Goal: Task Accomplishment & Management: Complete application form

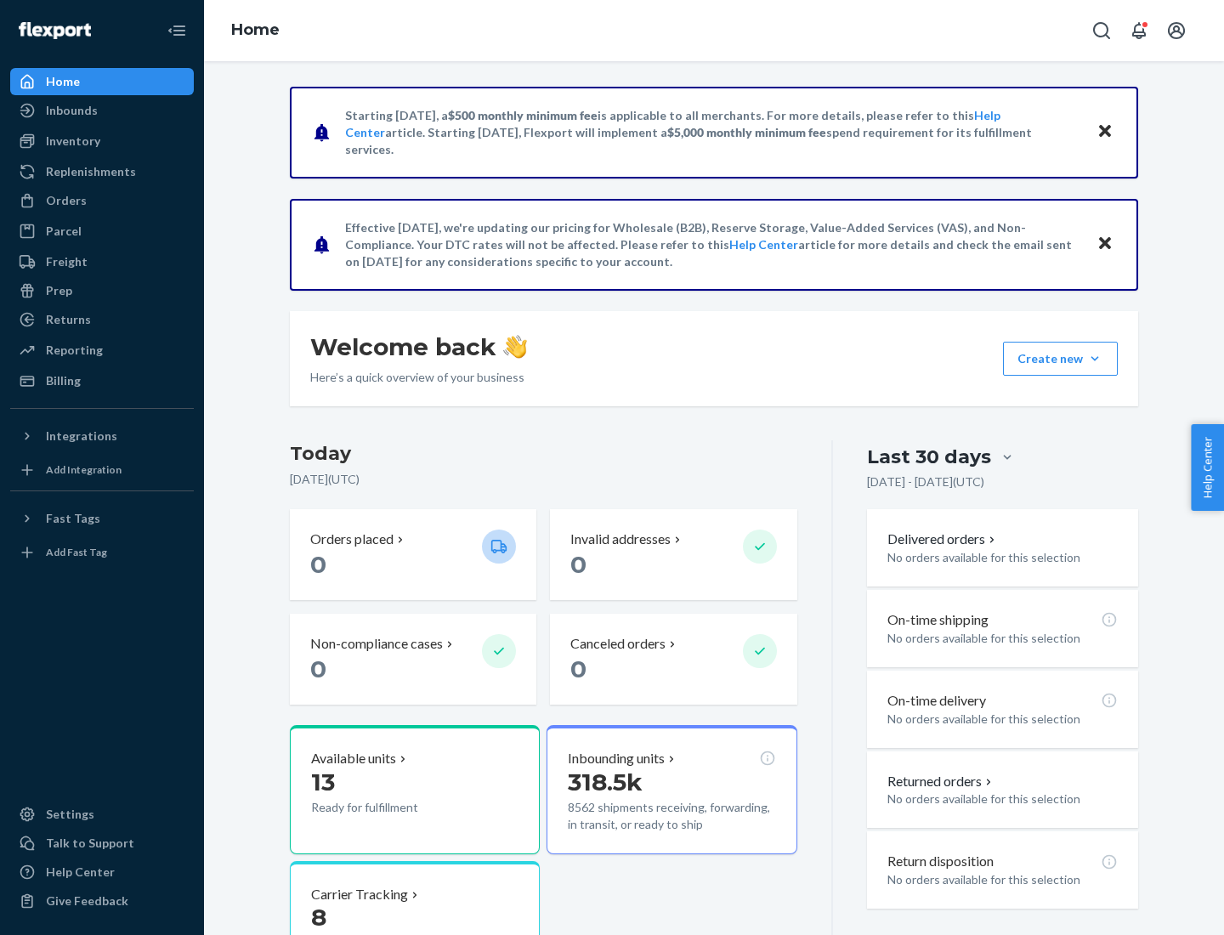
click at [1095, 359] on button "Create new Create new inbound Create new order Create new product" at bounding box center [1060, 359] width 115 height 34
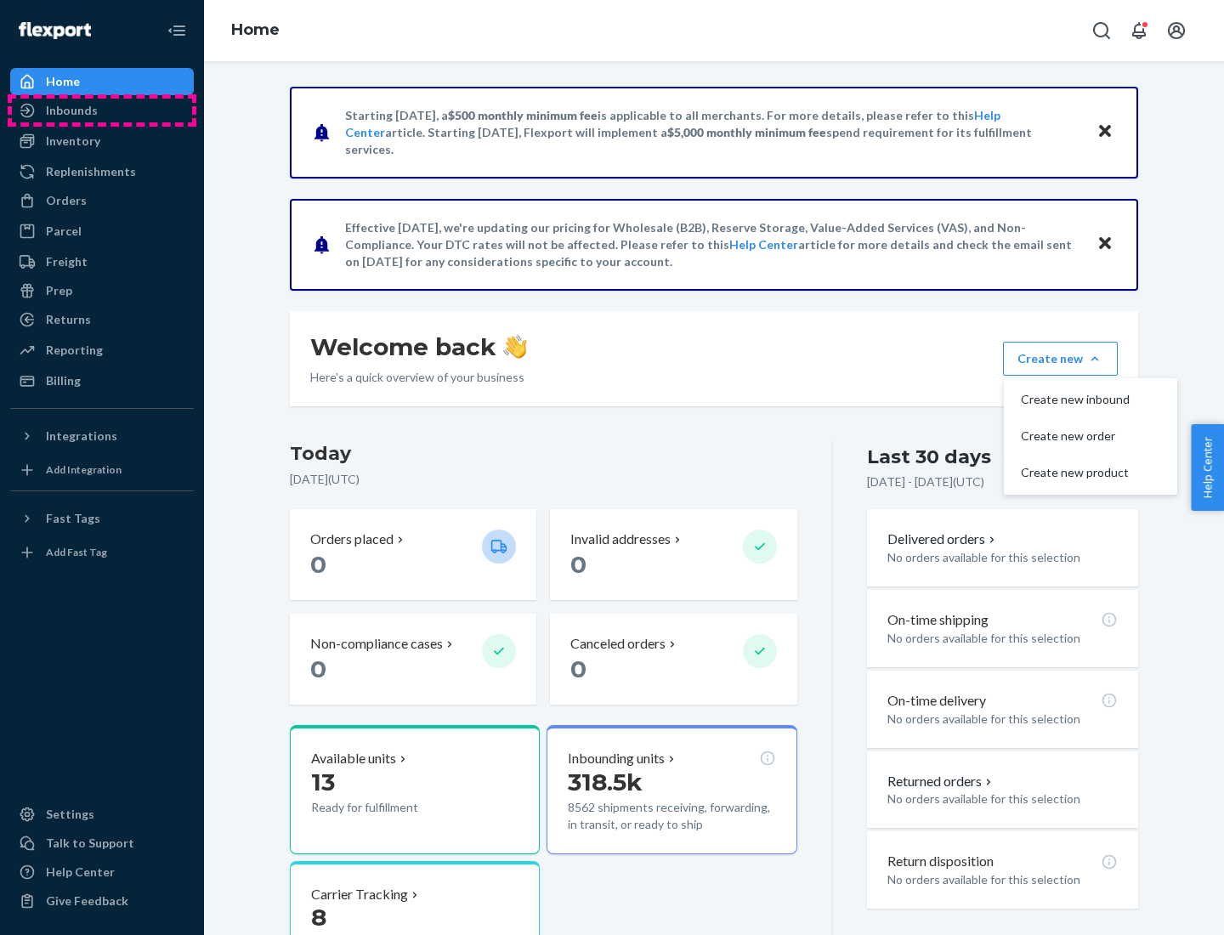
click at [102, 111] on div "Inbounds" at bounding box center [102, 111] width 180 height 24
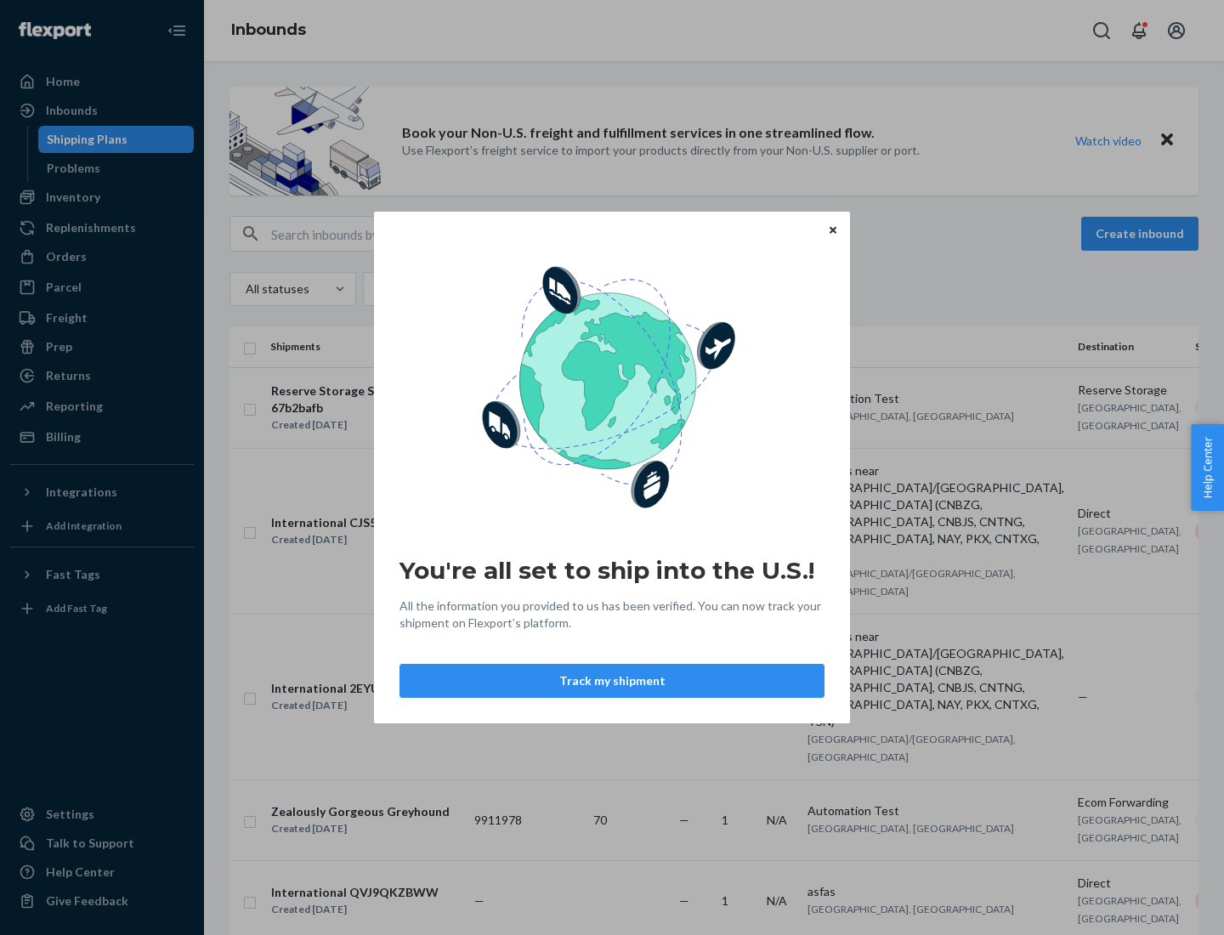
click at [612, 681] on button "Track my shipment" at bounding box center [612, 681] width 425 height 34
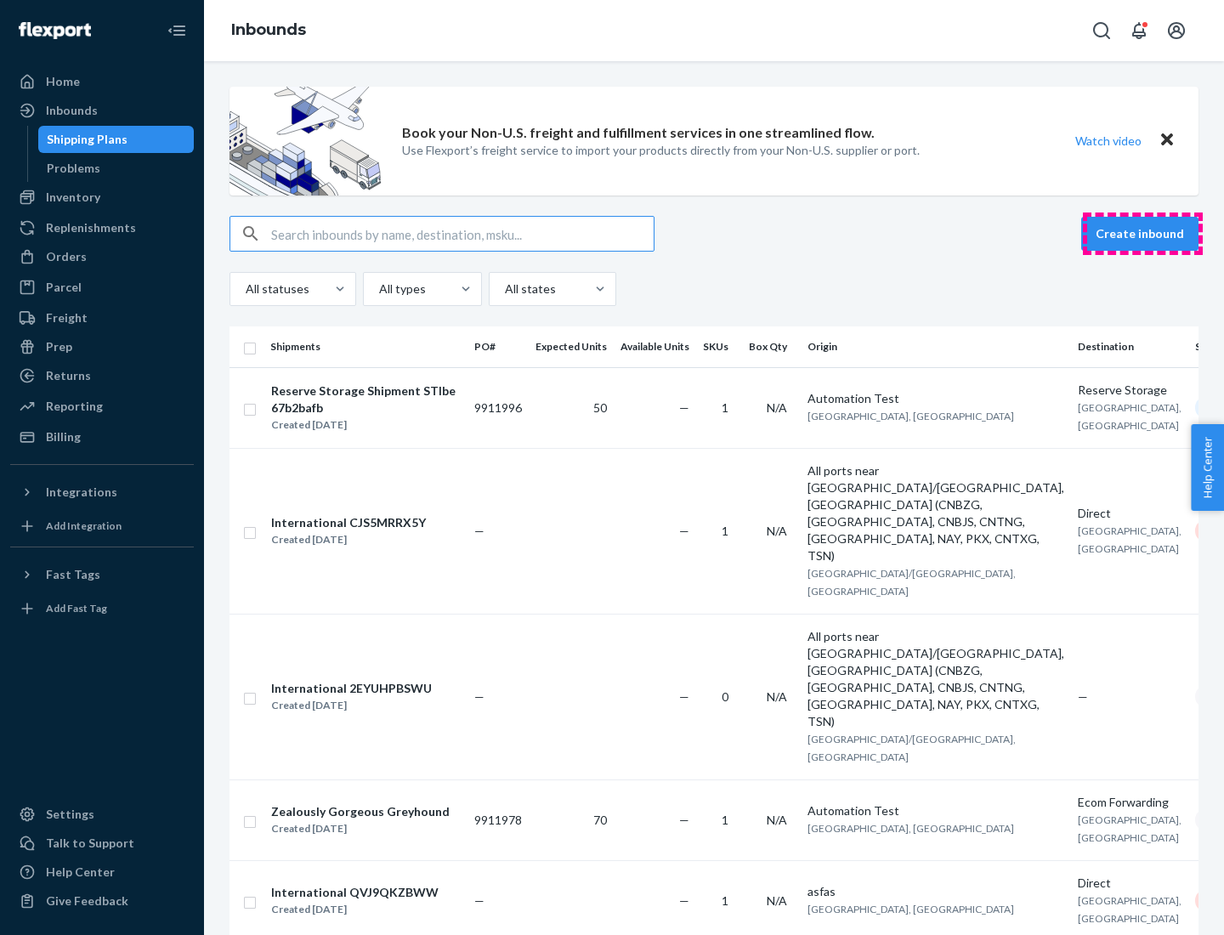
click at [1142, 234] on button "Create inbound" at bounding box center [1139, 234] width 117 height 34
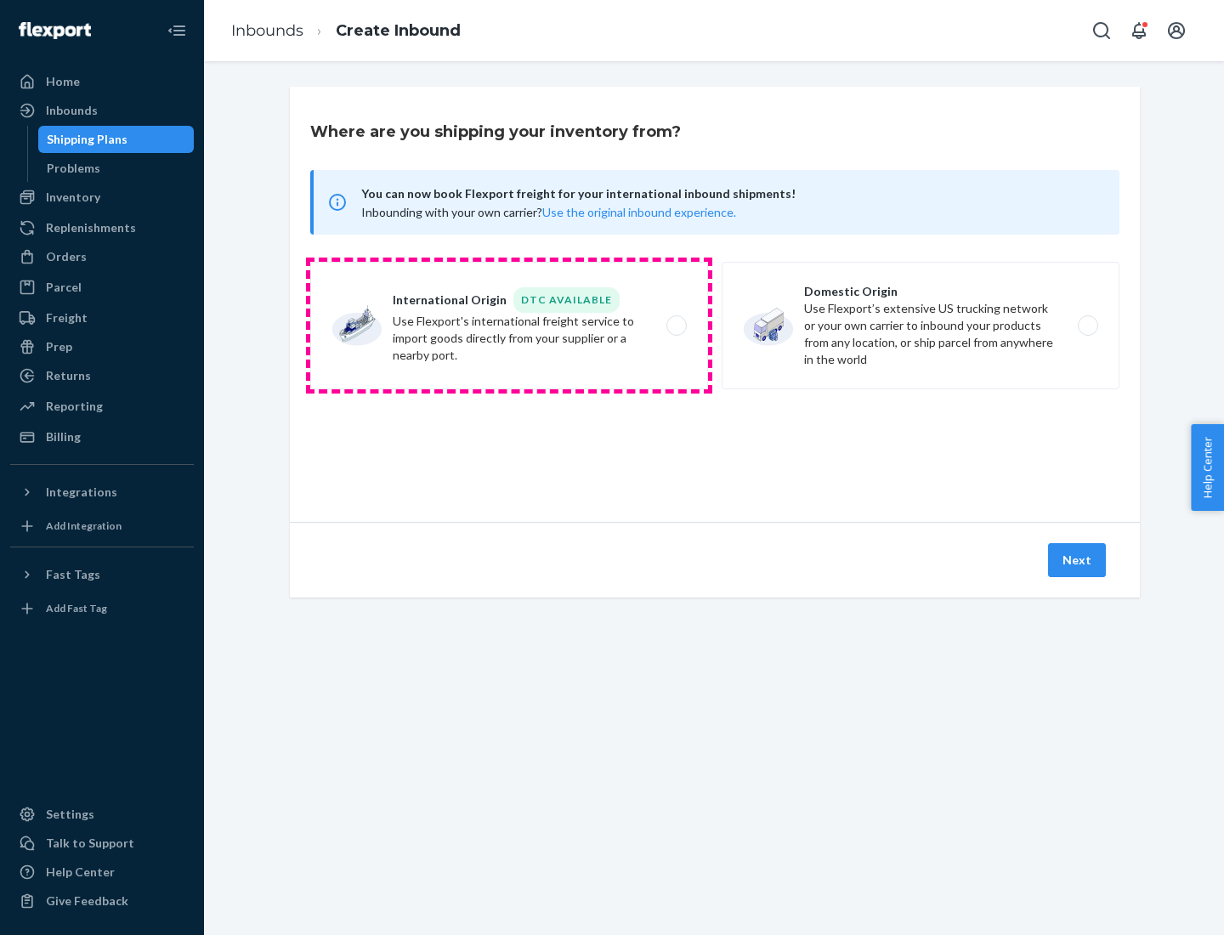
click at [509, 326] on label "International Origin DTC Available Use Flexport's international freight service…" at bounding box center [509, 326] width 398 height 128
click at [676, 326] on input "International Origin DTC Available Use Flexport's international freight service…" at bounding box center [681, 325] width 11 height 11
radio input "true"
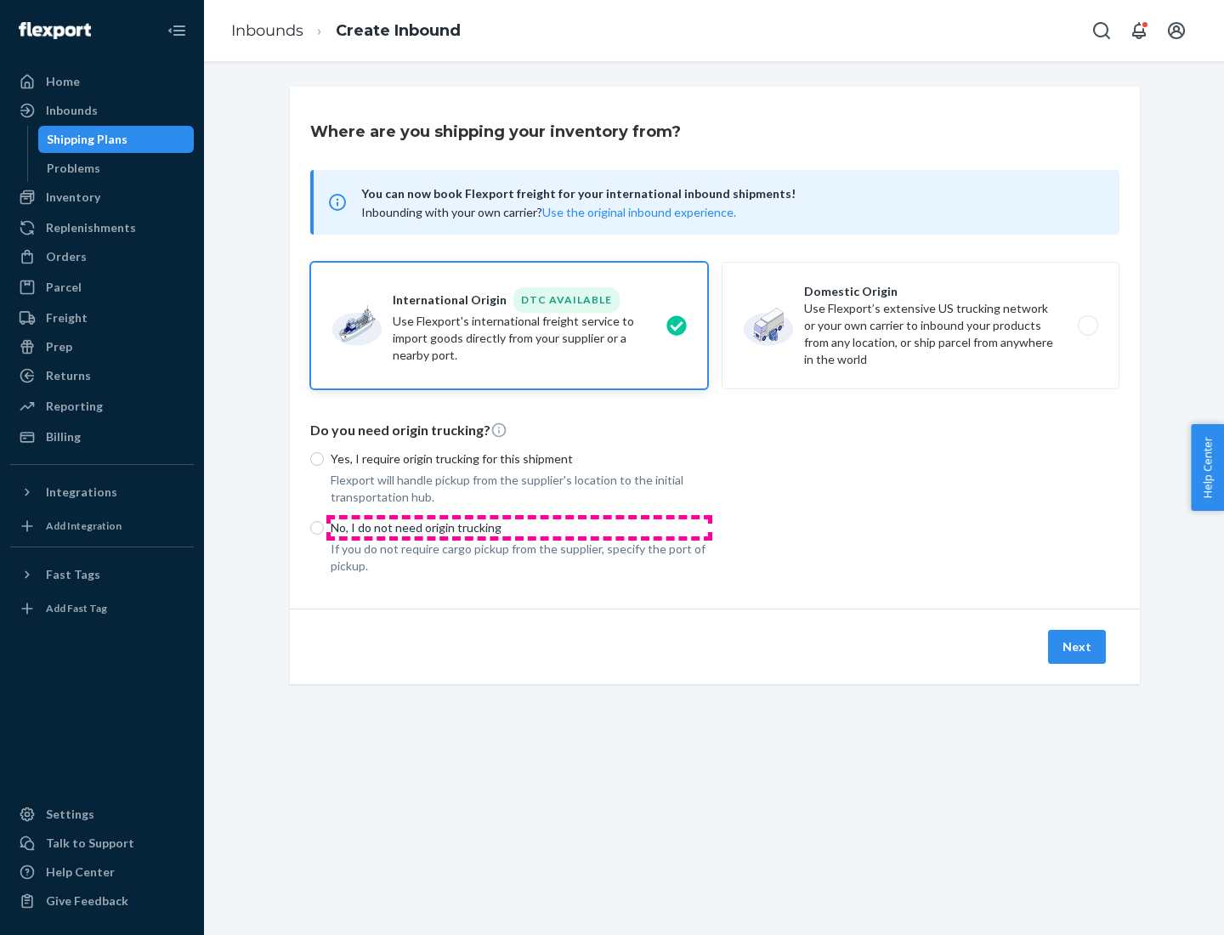
click at [519, 527] on p "No, I do not need origin trucking" at bounding box center [519, 527] width 377 height 17
click at [324, 527] on input "No, I do not need origin trucking" at bounding box center [317, 528] width 14 height 14
radio input "true"
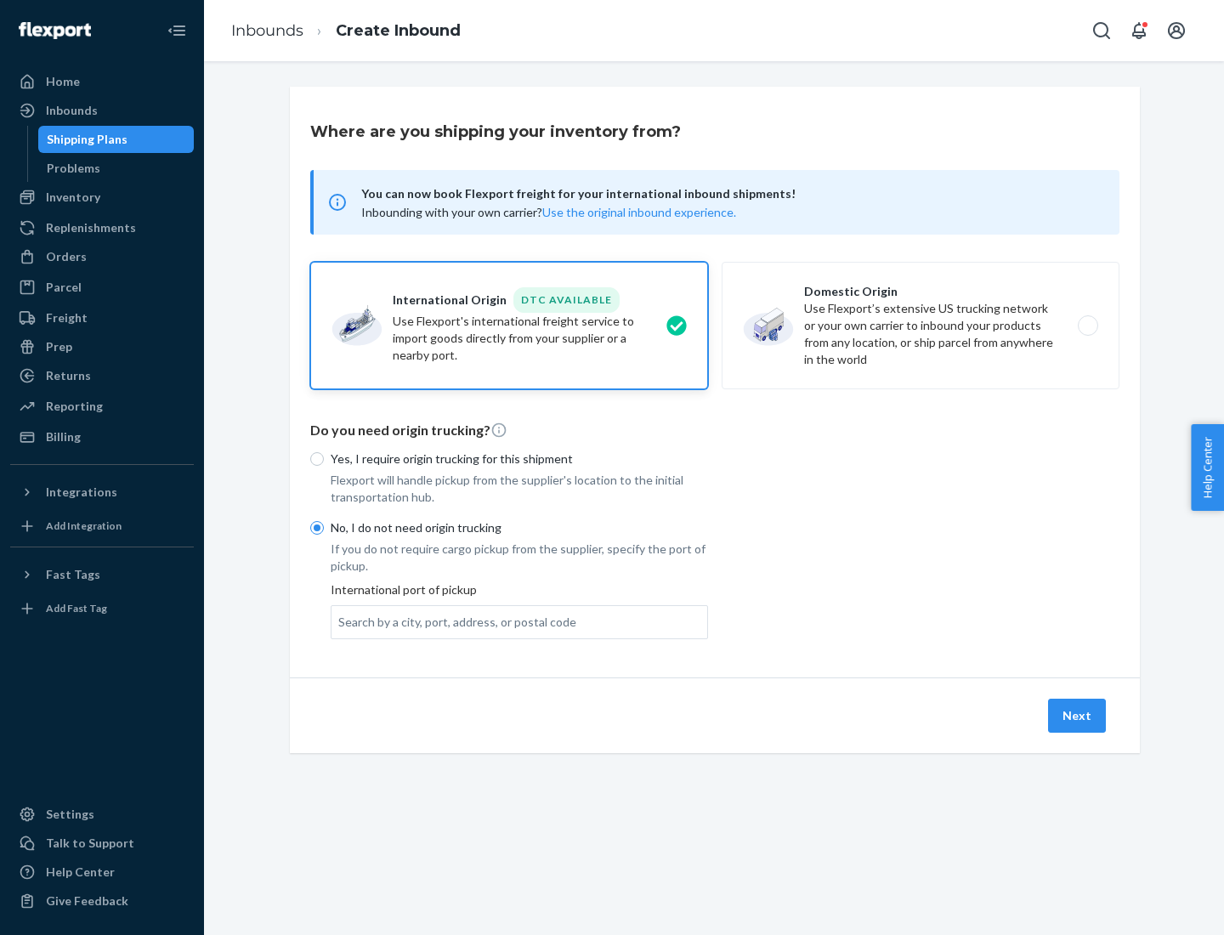
click at [453, 621] on div "Search by a city, port, address, or postal code" at bounding box center [457, 622] width 238 height 17
click at [340, 621] on input "Search by a city, port, address, or postal code" at bounding box center [339, 622] width 2 height 17
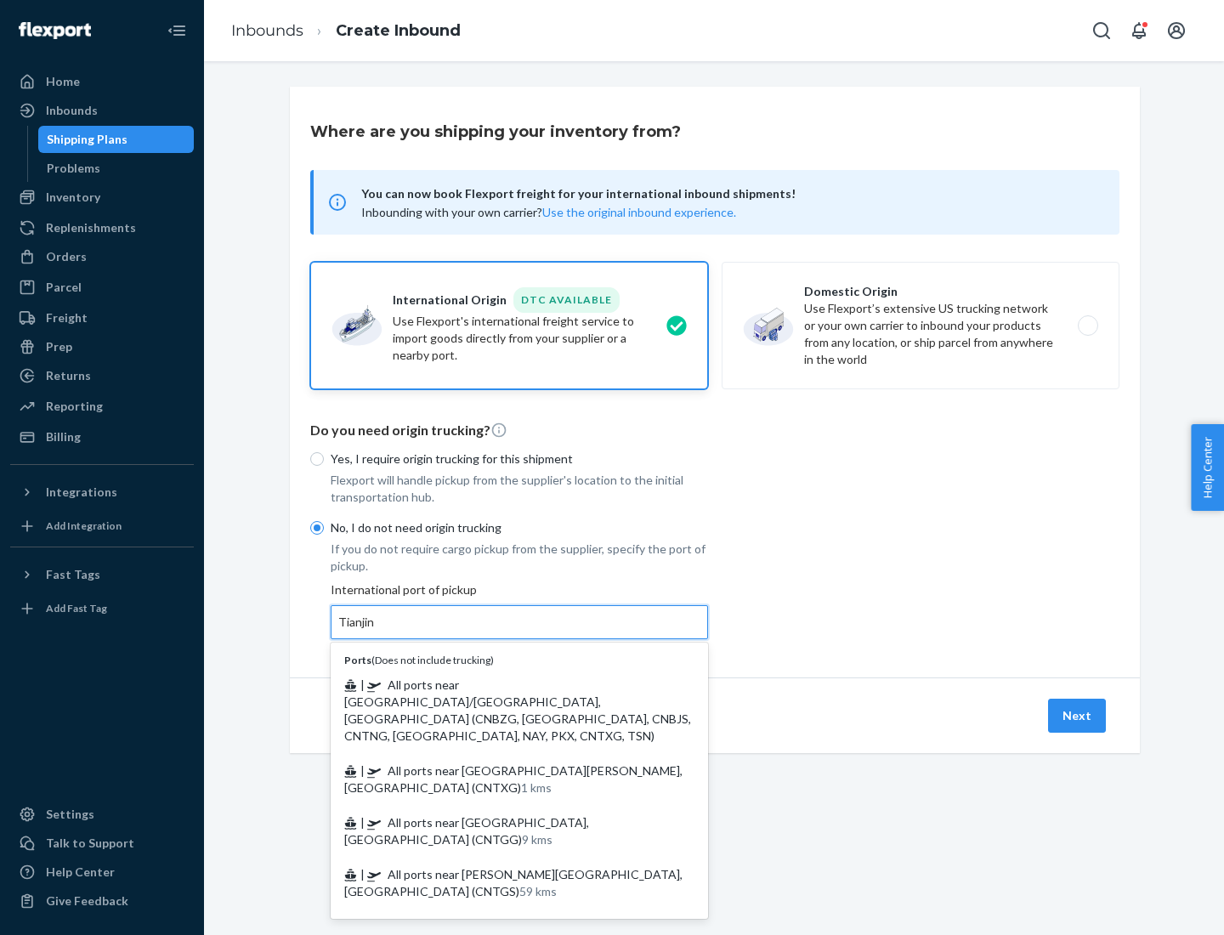
click at [502, 684] on span "| All ports near [GEOGRAPHIC_DATA]/[GEOGRAPHIC_DATA], [GEOGRAPHIC_DATA] (CNBZG,…" at bounding box center [517, 710] width 347 height 65
click at [376, 631] on input "Tianjin" at bounding box center [356, 622] width 37 height 17
type input "All ports near [GEOGRAPHIC_DATA]/[GEOGRAPHIC_DATA], [GEOGRAPHIC_DATA] (CNBZG, […"
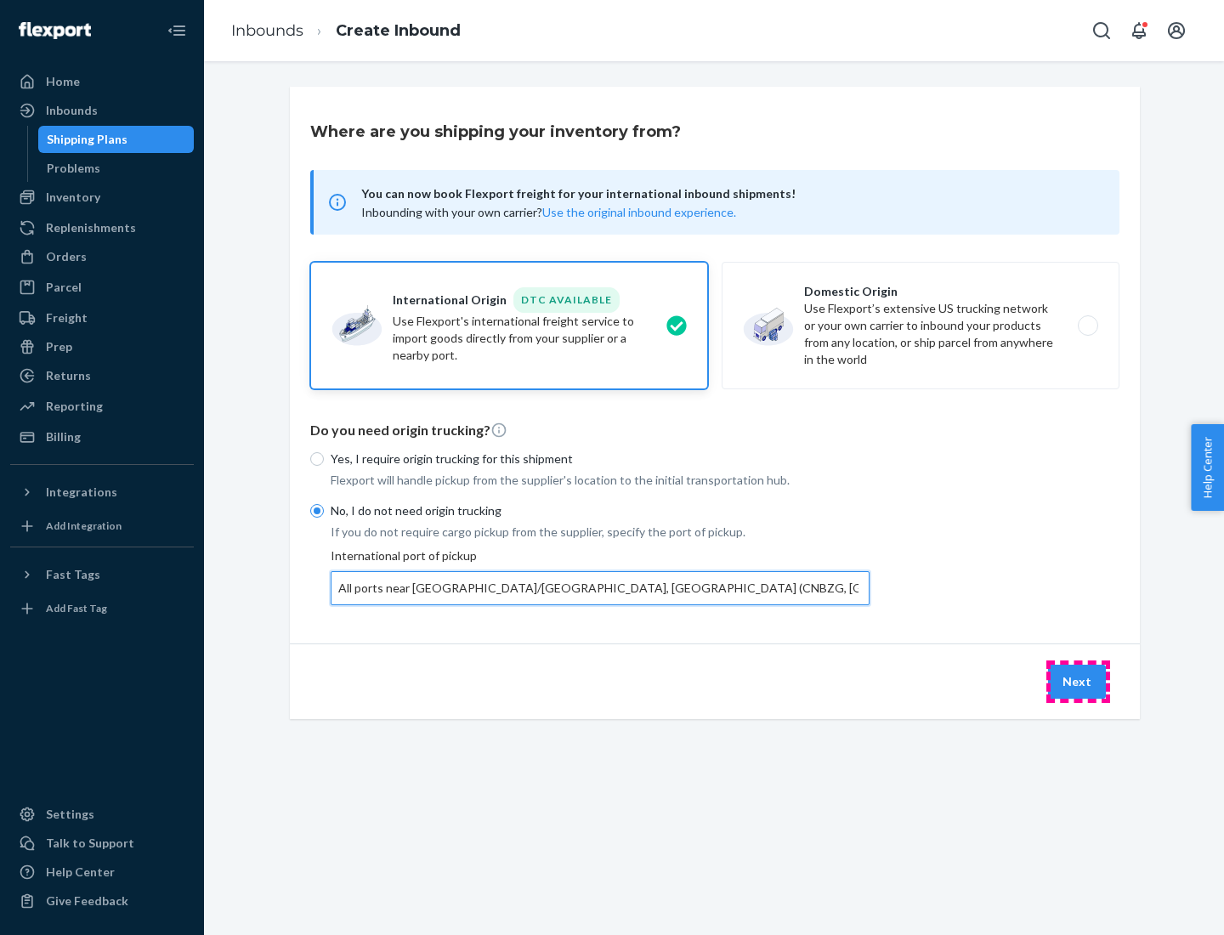
click at [1078, 681] on button "Next" at bounding box center [1077, 682] width 58 height 34
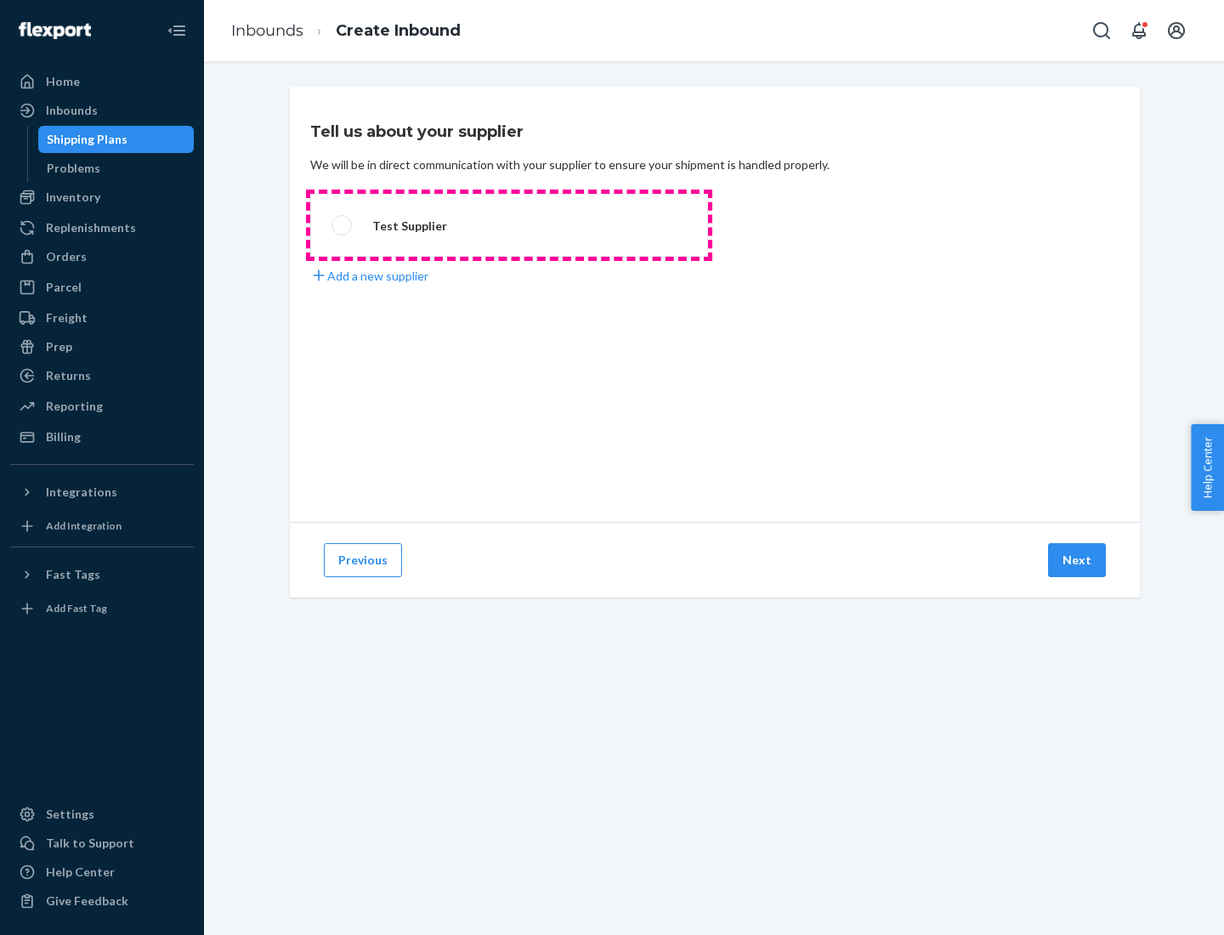
click at [509, 225] on label "Test Supplier" at bounding box center [509, 225] width 398 height 63
click at [343, 225] on input "Test Supplier" at bounding box center [337, 225] width 11 height 11
radio input "true"
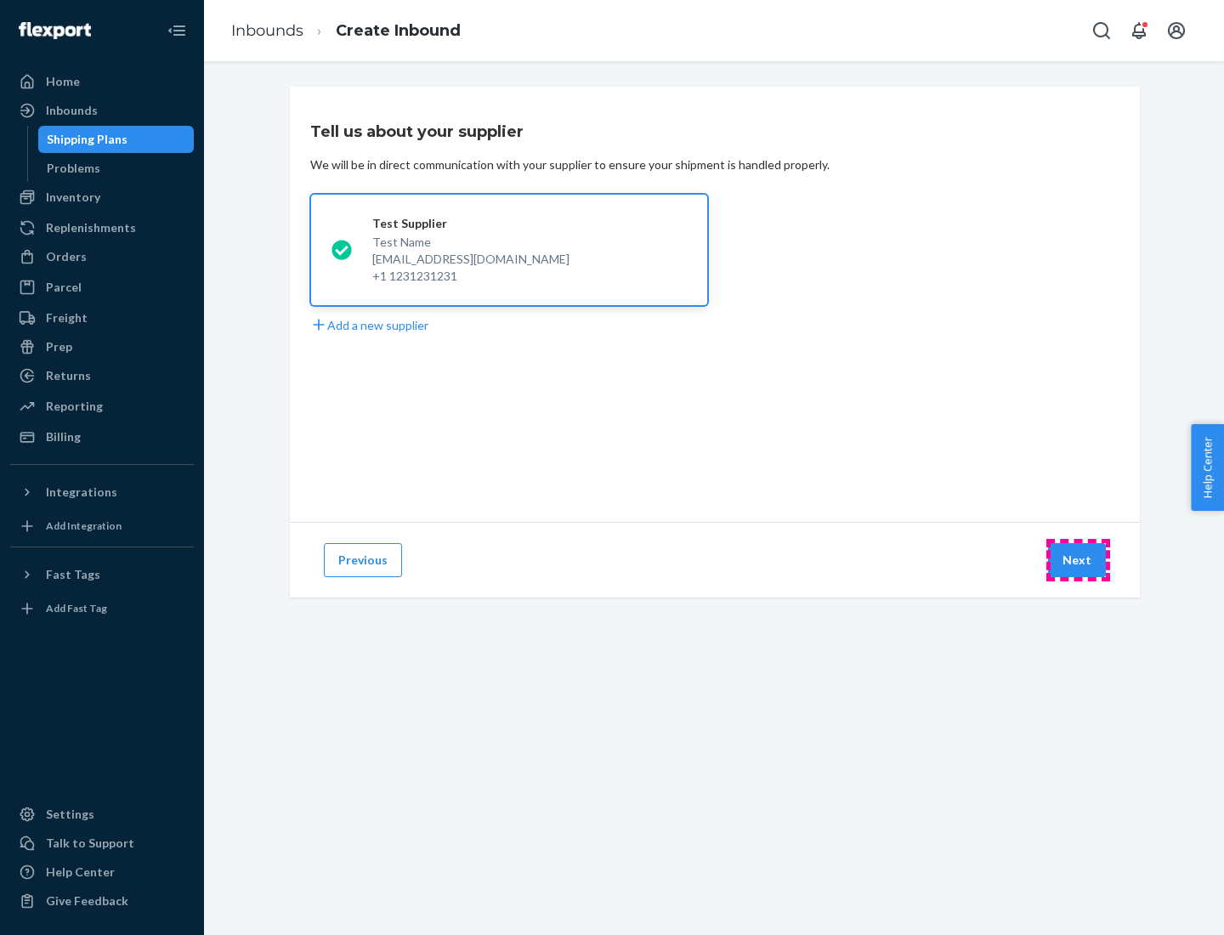
click at [1078, 560] on button "Next" at bounding box center [1077, 560] width 58 height 34
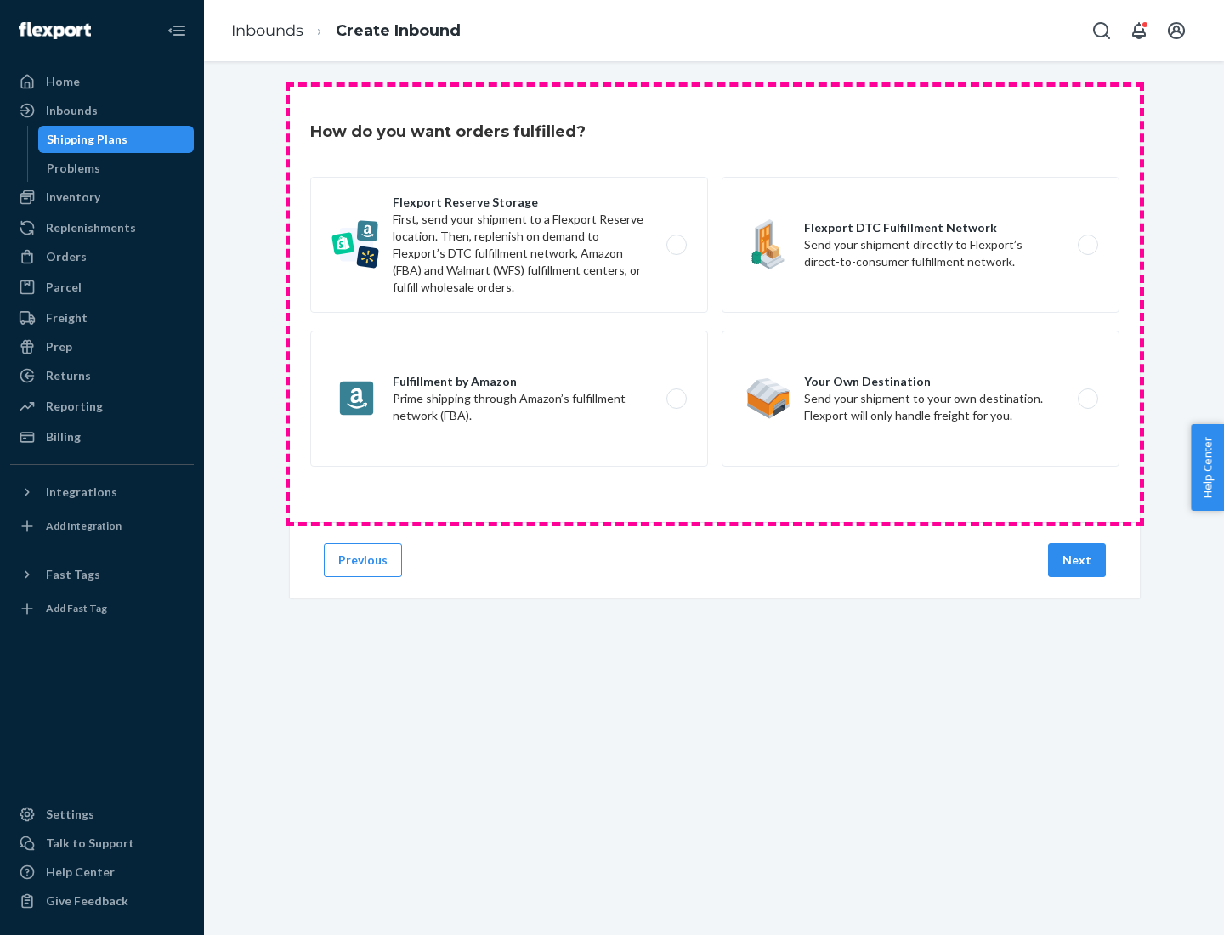
click at [715, 304] on div "Flexport Reserve Storage First, send your shipment to a Flexport Reserve locati…" at bounding box center [714, 324] width 809 height 294
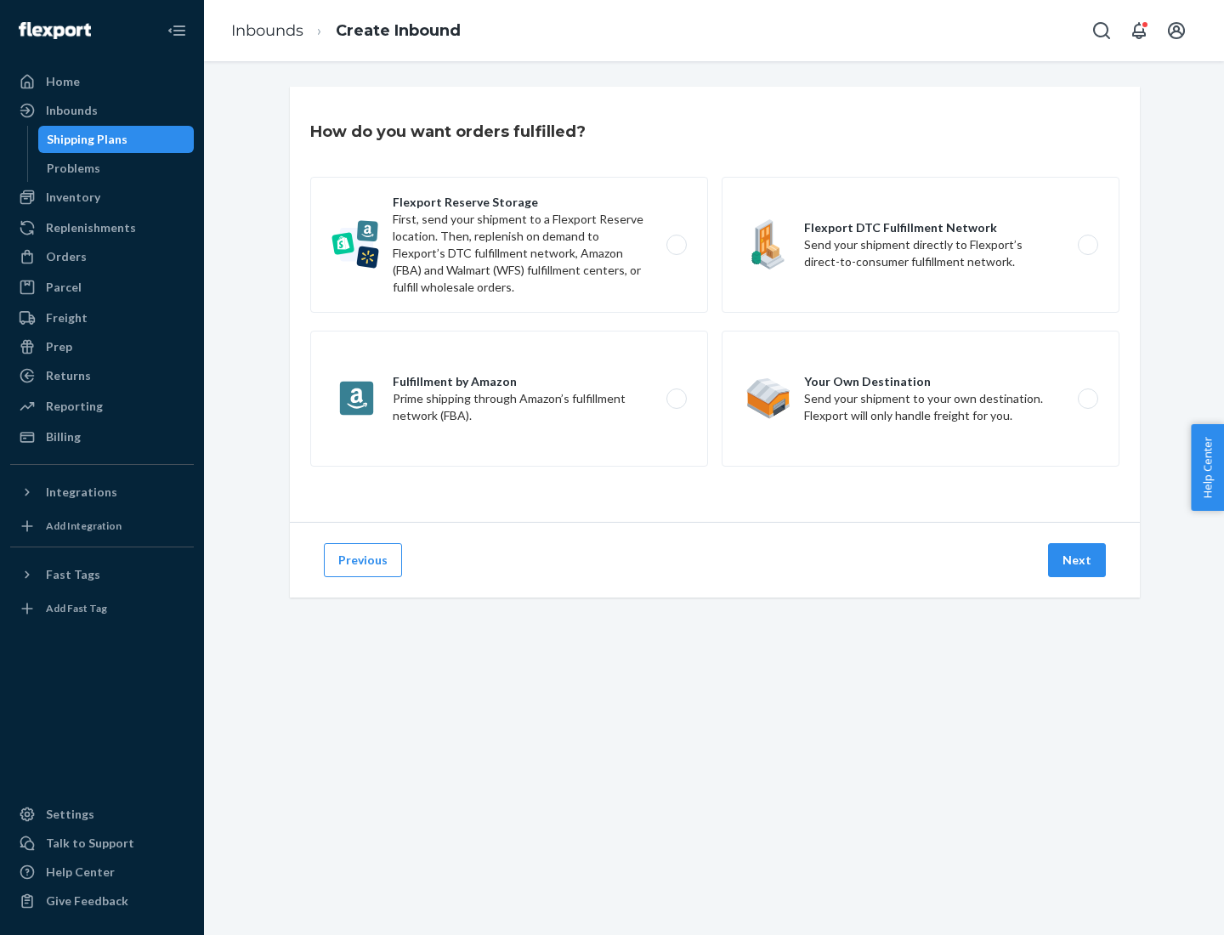
click at [921, 245] on label "Flexport DTC Fulfillment Network Send your shipment directly to Flexport’s dire…" at bounding box center [921, 245] width 398 height 136
click at [1087, 245] on input "Flexport DTC Fulfillment Network Send your shipment directly to Flexport’s dire…" at bounding box center [1092, 245] width 11 height 11
radio input "true"
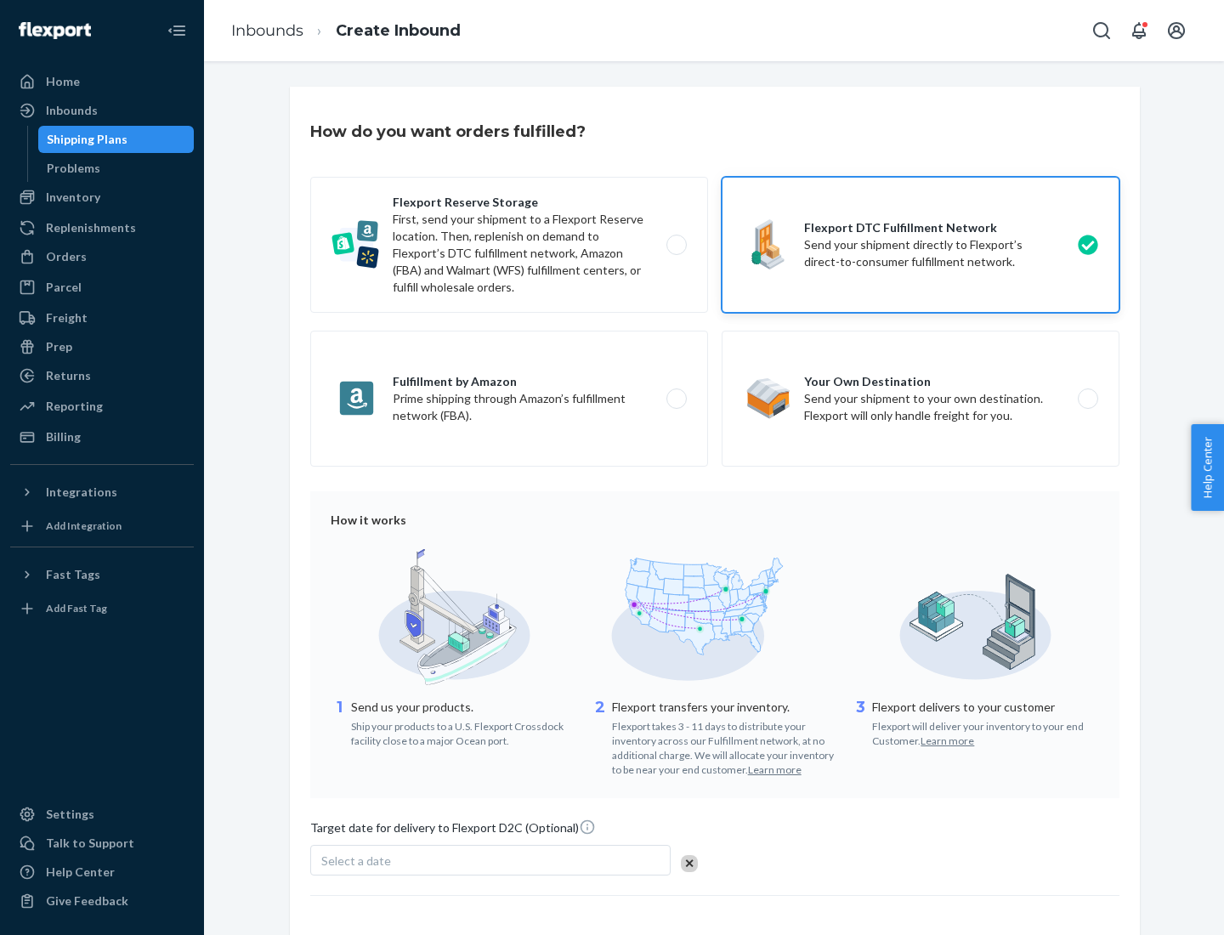
scroll to position [125, 0]
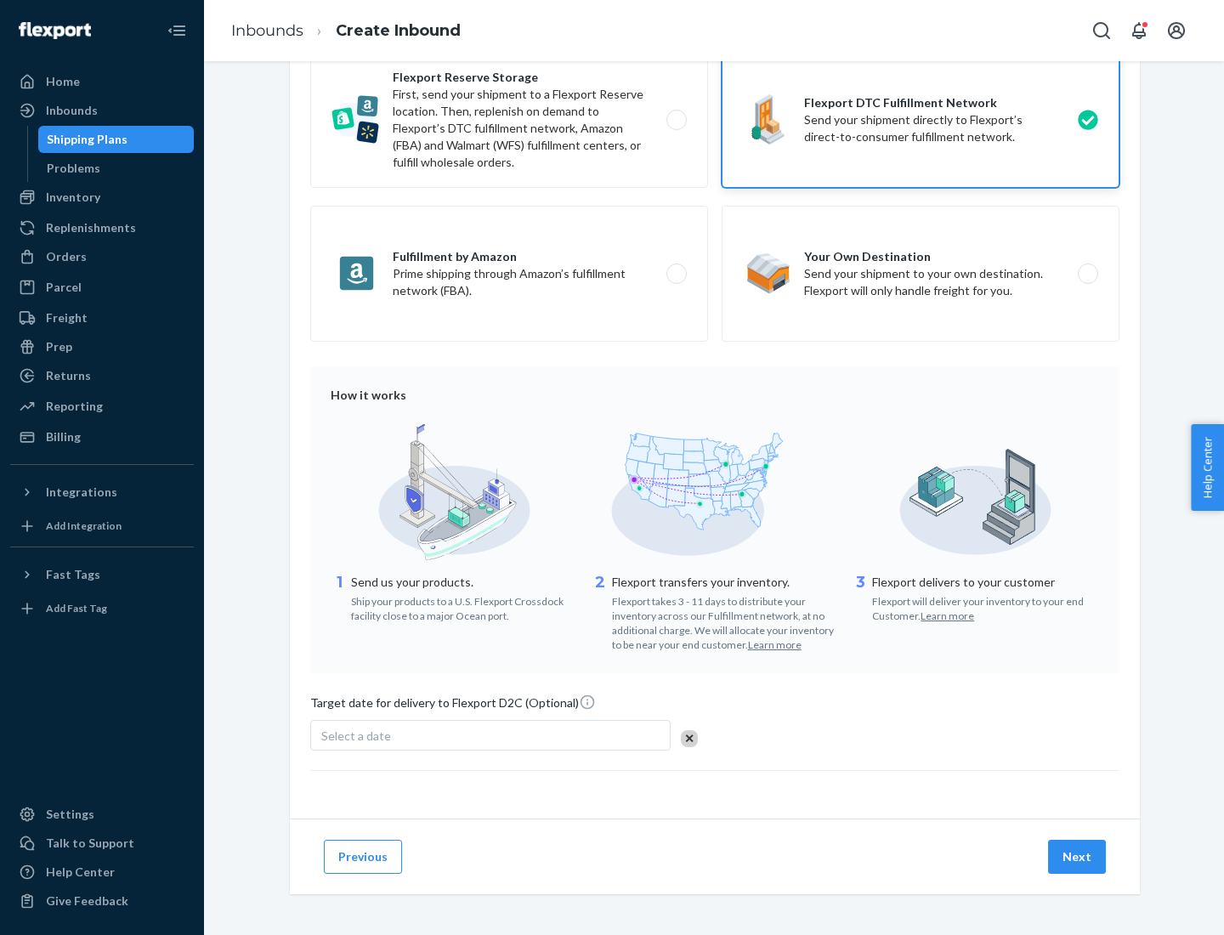
click at [1078, 856] on button "Next" at bounding box center [1077, 857] width 58 height 34
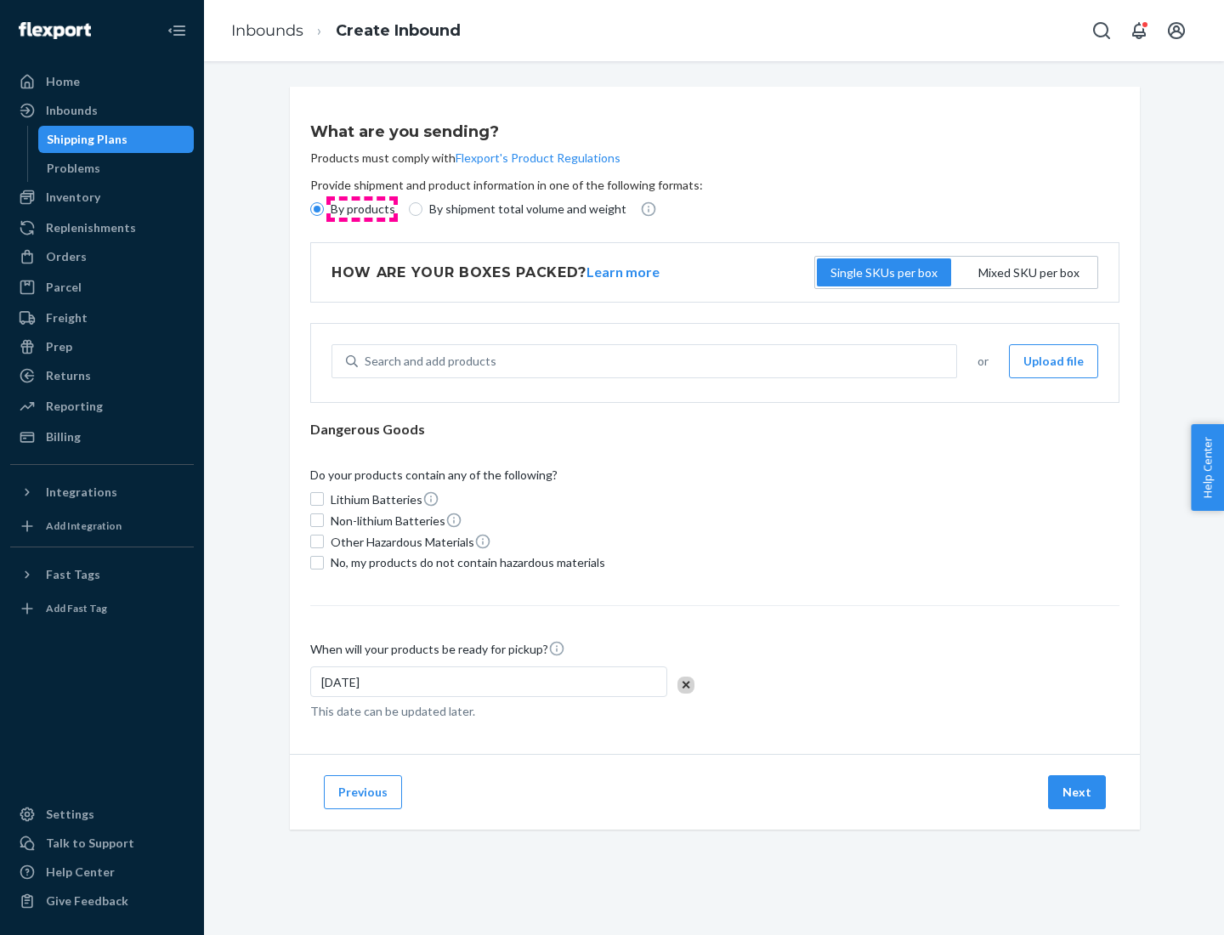
click at [361, 209] on p "By products" at bounding box center [363, 209] width 65 height 17
click at [324, 209] on input "By products" at bounding box center [317, 209] width 14 height 14
click at [428, 361] on div "Search and add products" at bounding box center [431, 361] width 132 height 17
click at [366, 361] on input "Search and add products" at bounding box center [366, 361] width 2 height 17
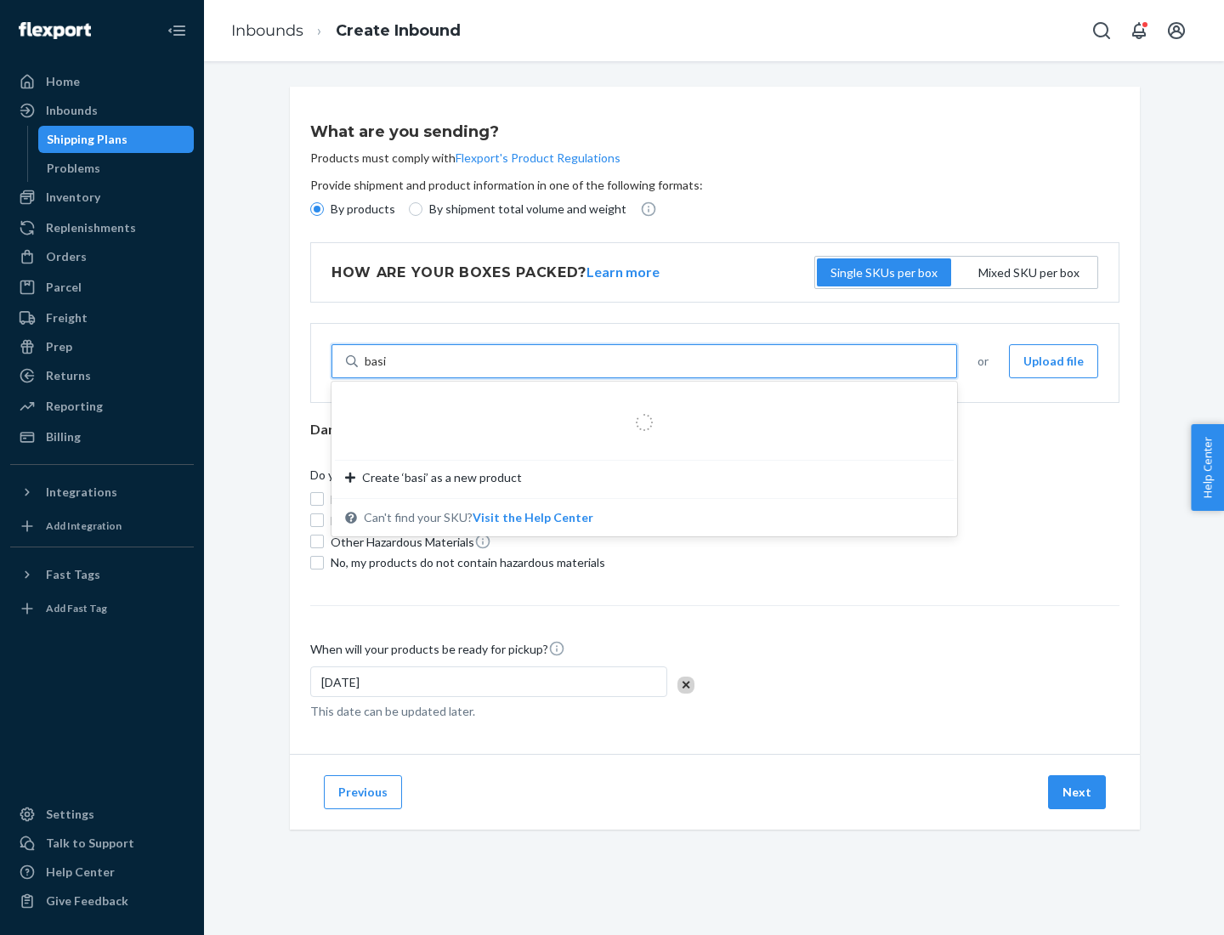
type input "basic"
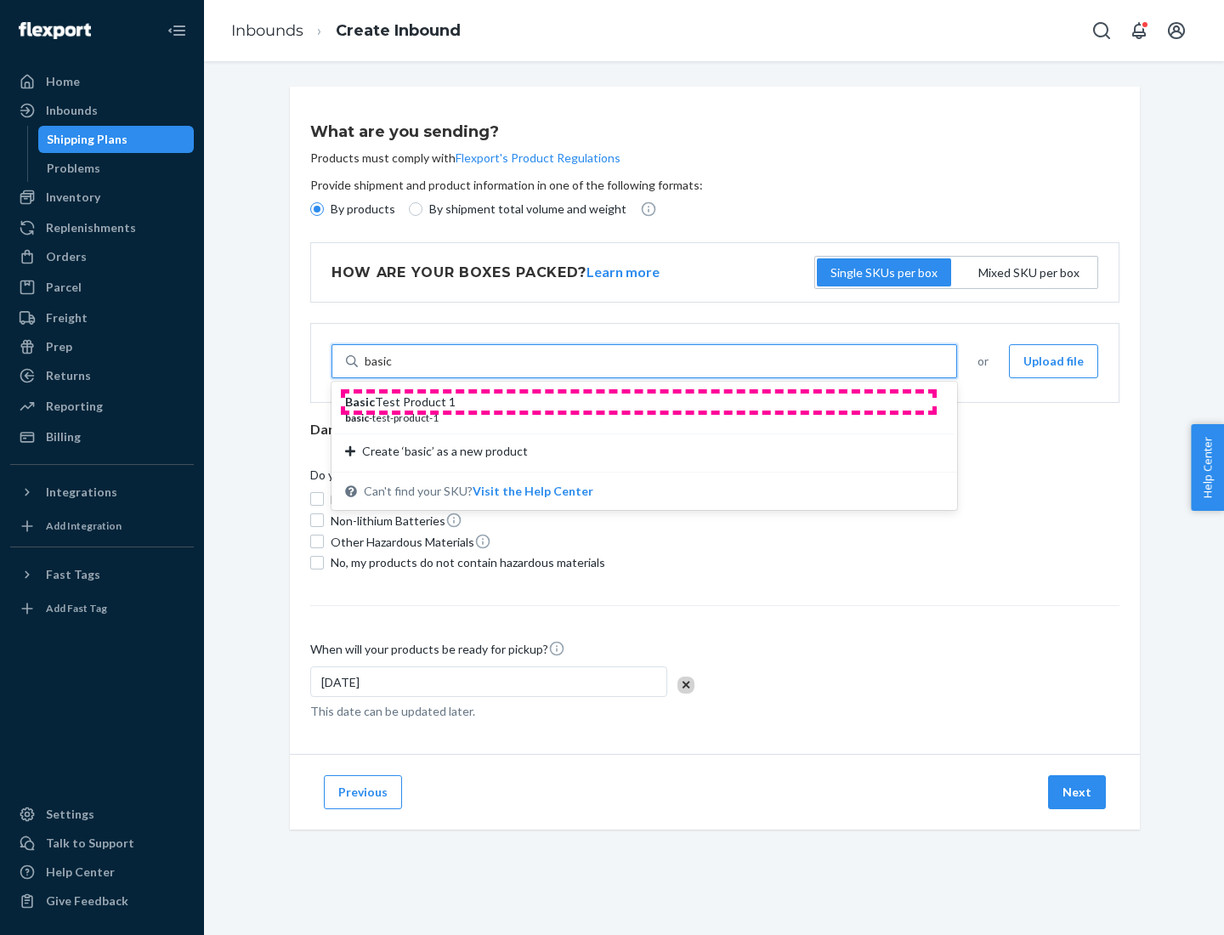
click at [638, 402] on div "Basic Test Product 1" at bounding box center [637, 402] width 585 height 17
click at [393, 370] on input "basic" at bounding box center [379, 361] width 28 height 17
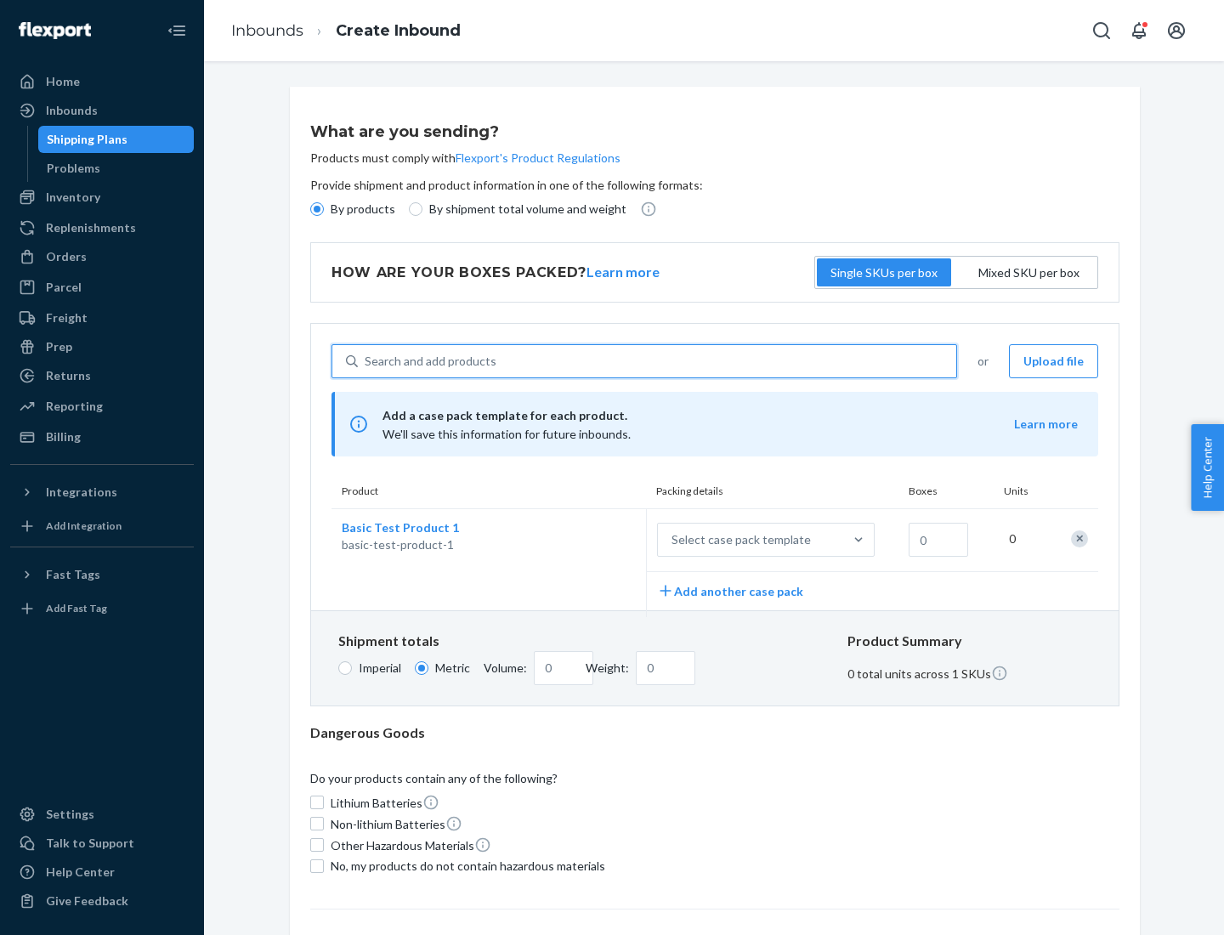
scroll to position [42, 0]
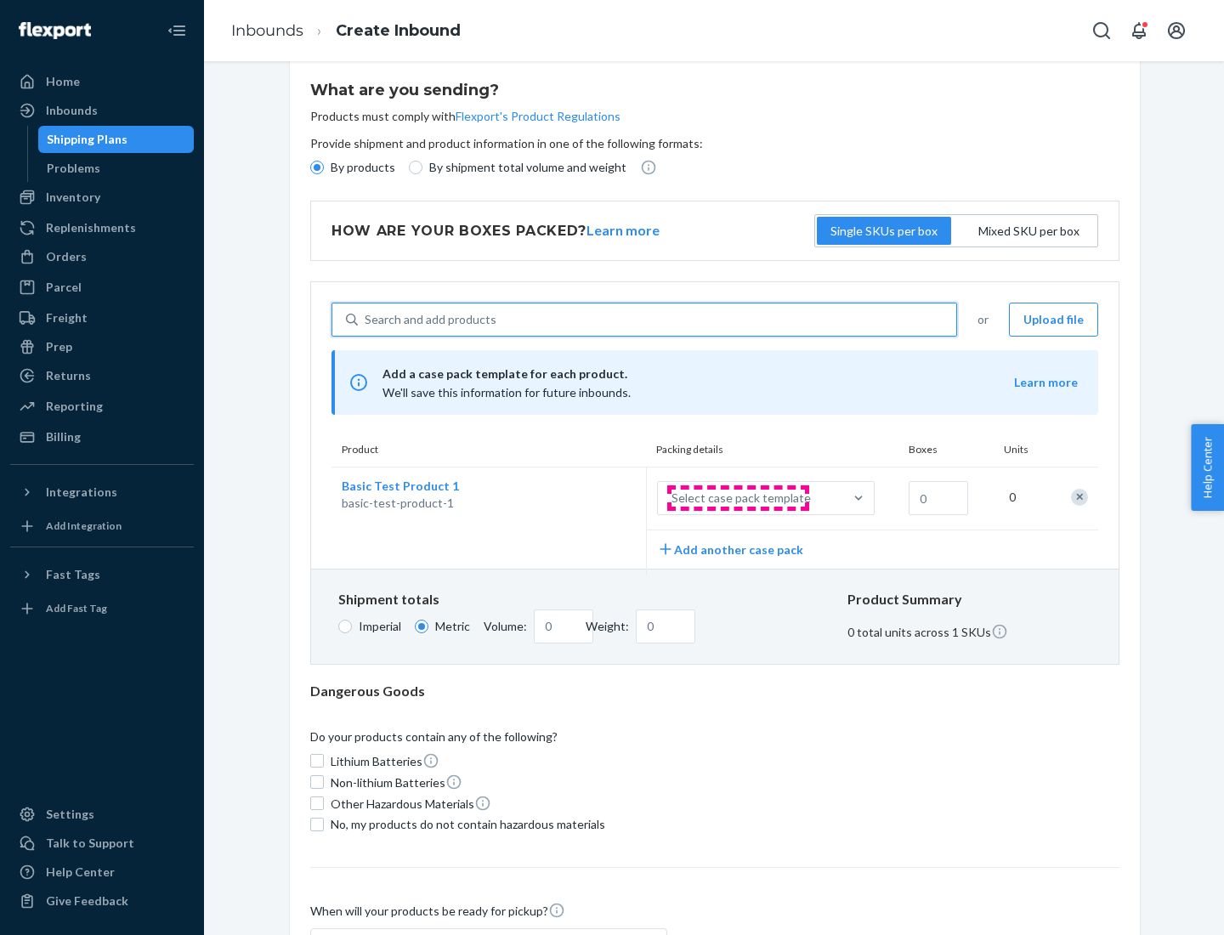
click at [738, 498] on div "Select case pack template" at bounding box center [741, 498] width 139 height 17
click at [587, 498] on input "Select case pack template" at bounding box center [587, 498] width 0 height 0
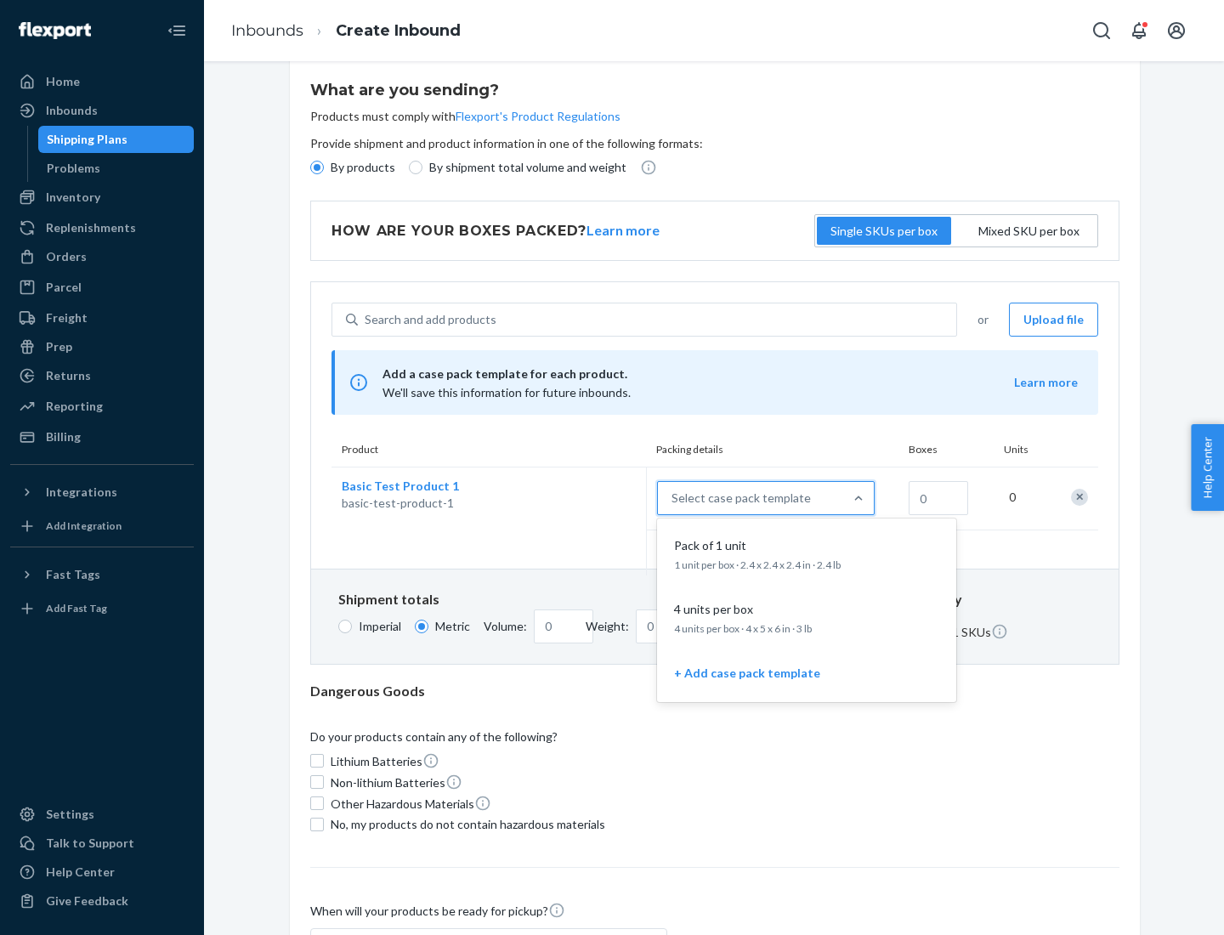
scroll to position [98, 0]
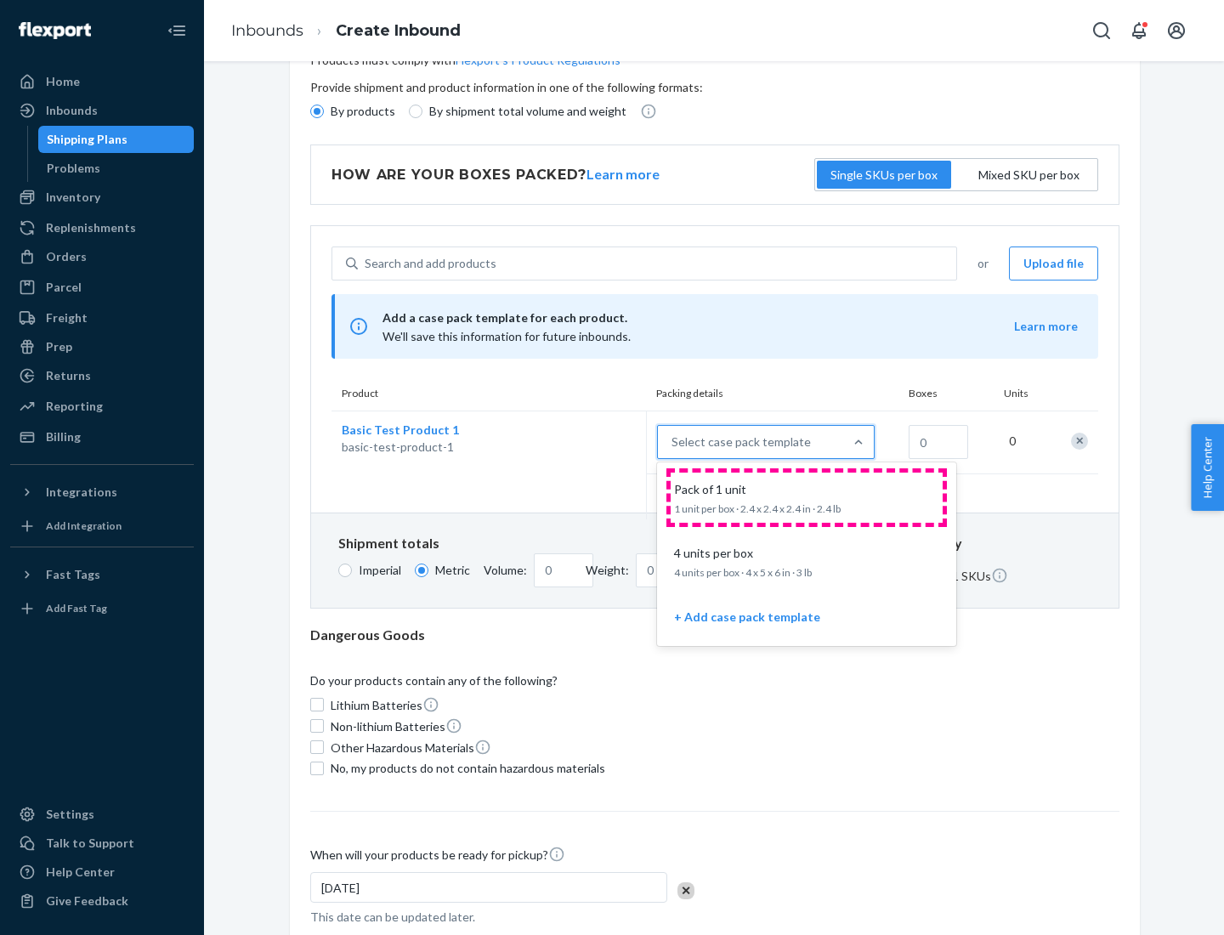
click at [807, 497] on div "Pack of 1 unit" at bounding box center [803, 489] width 272 height 17
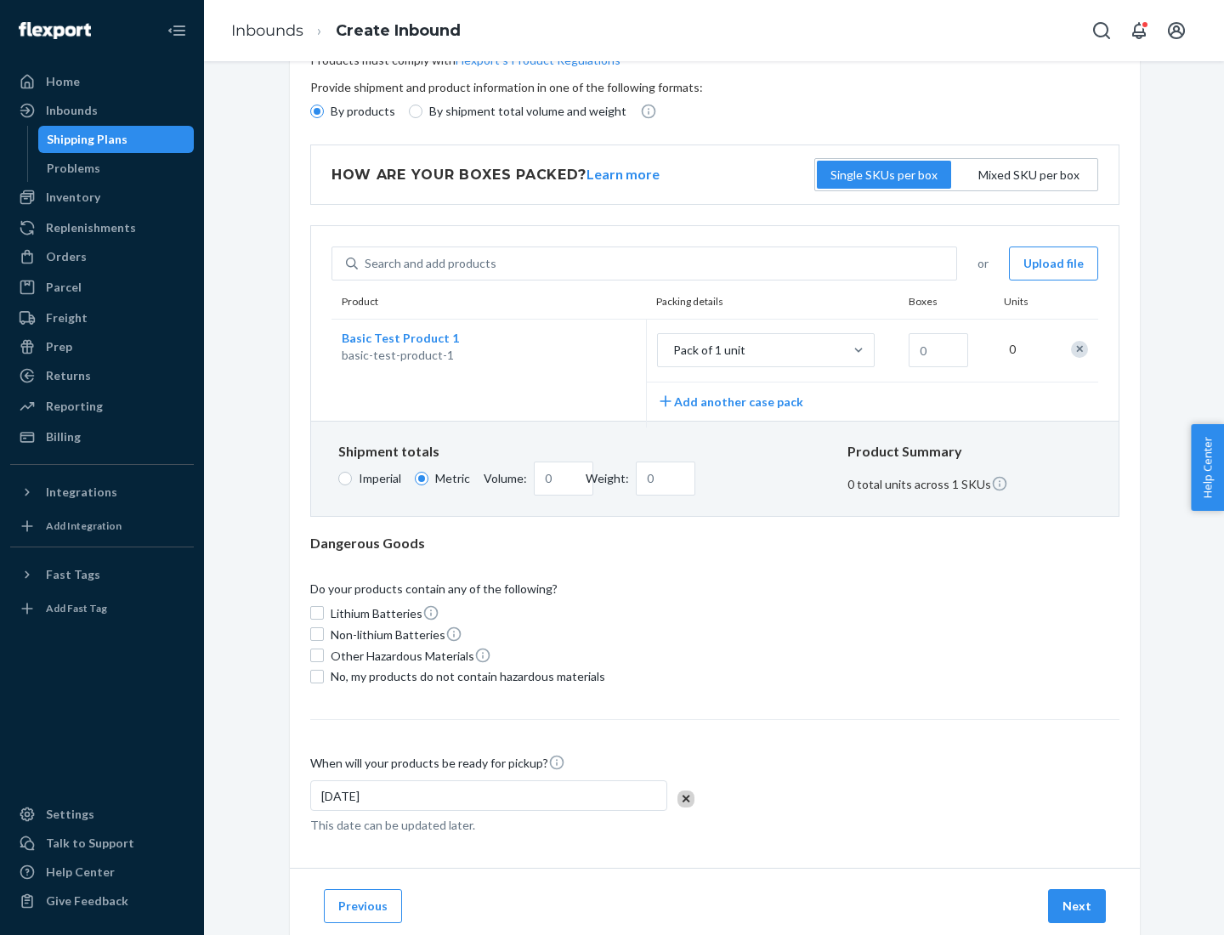
scroll to position [0, 0]
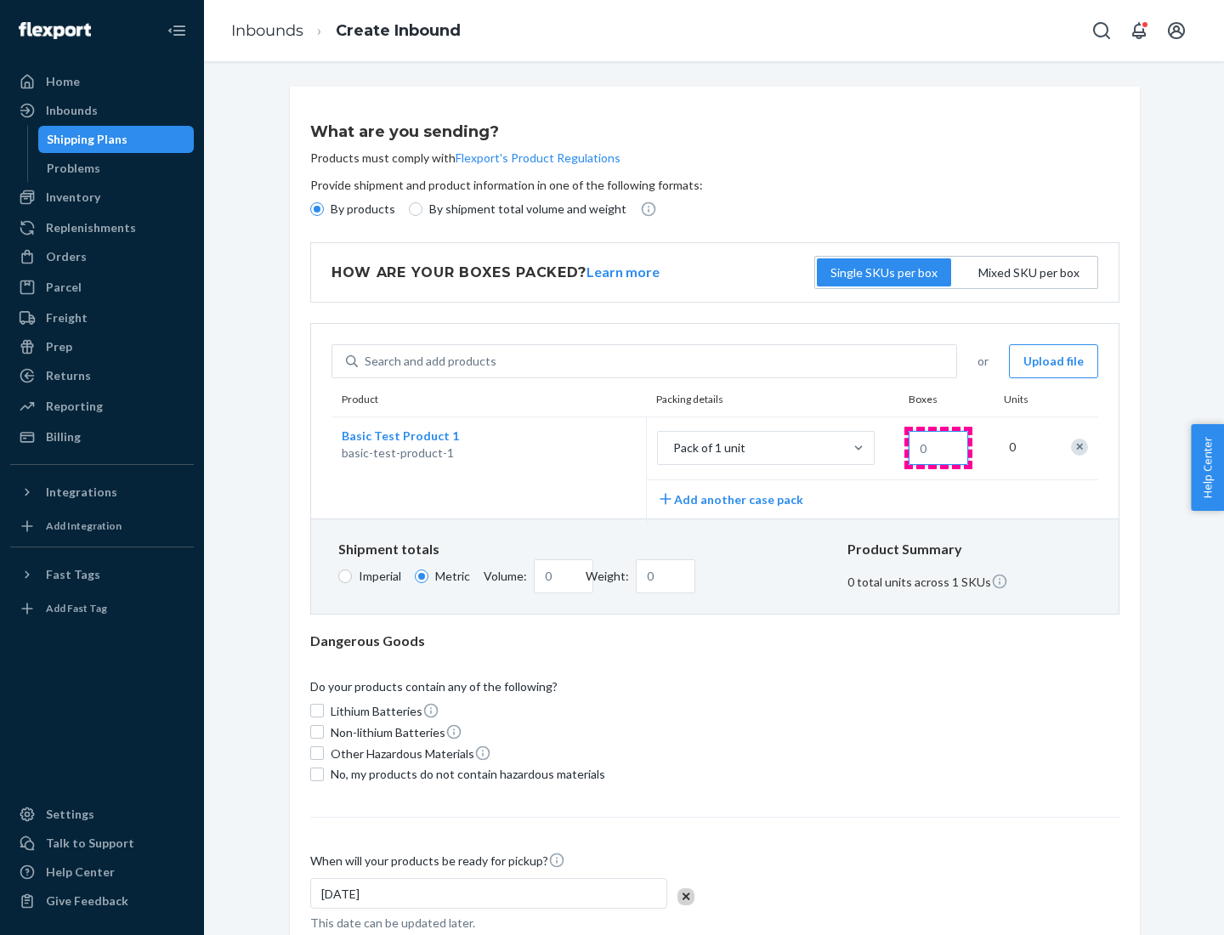
type input "1.09"
type input "1"
type input "10.89"
type input "10"
type input "0.02"
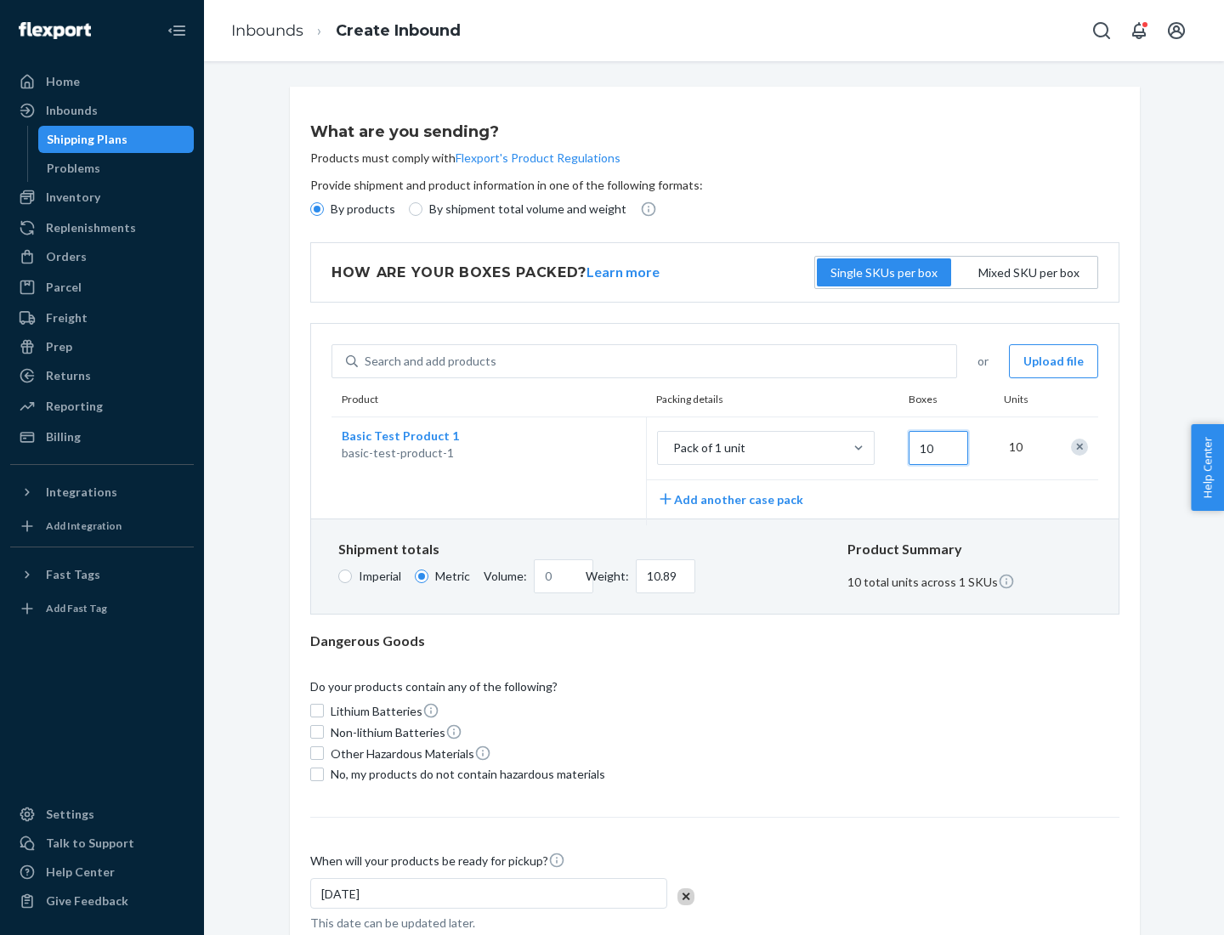
type input "108.86"
type input "100"
type input "0.23"
type input "1088.62"
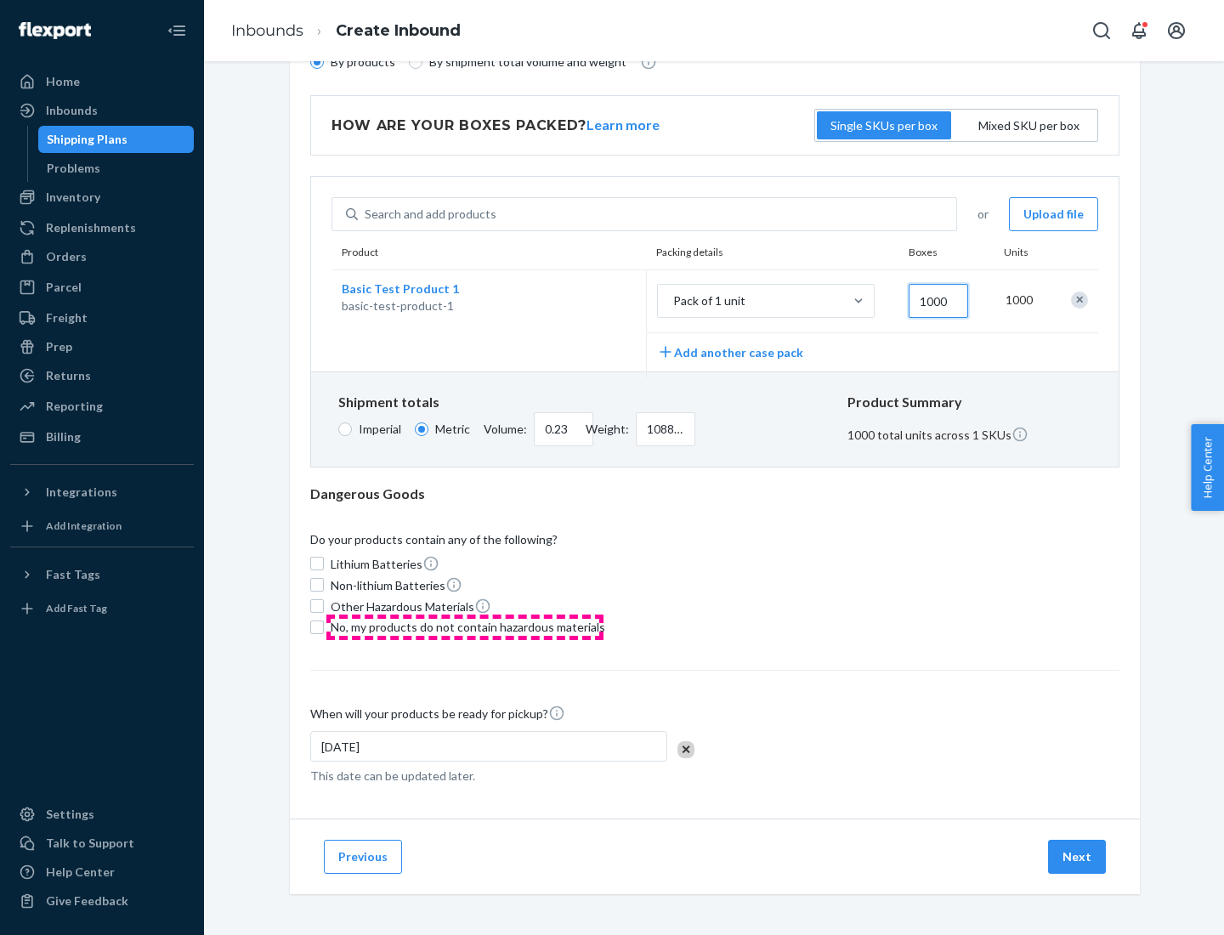
type input "1000"
click at [465, 627] on span "No, my products do not contain hazardous materials" at bounding box center [468, 627] width 275 height 17
click at [324, 627] on input "No, my products do not contain hazardous materials" at bounding box center [317, 628] width 14 height 14
checkbox input "true"
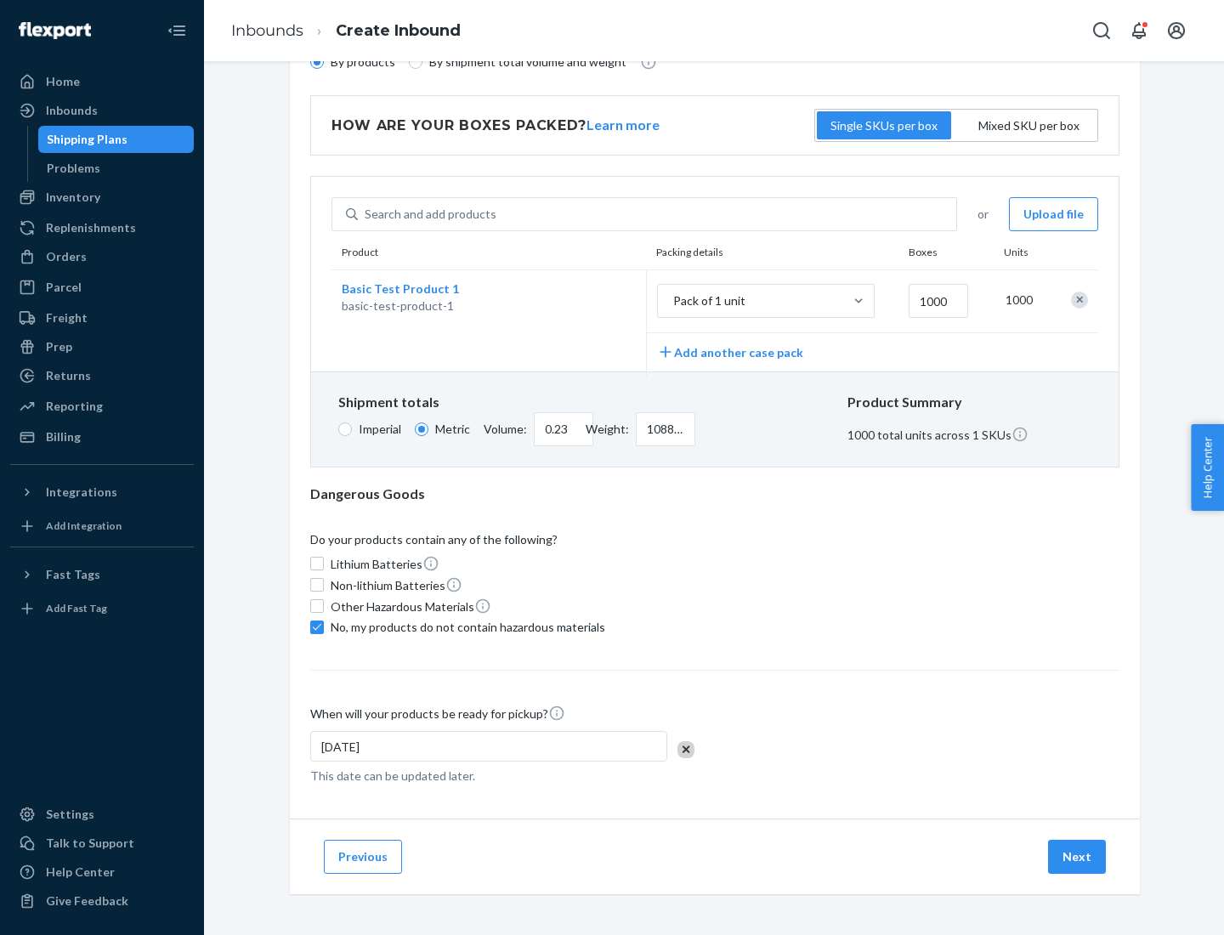
click at [1078, 856] on button "Next" at bounding box center [1077, 857] width 58 height 34
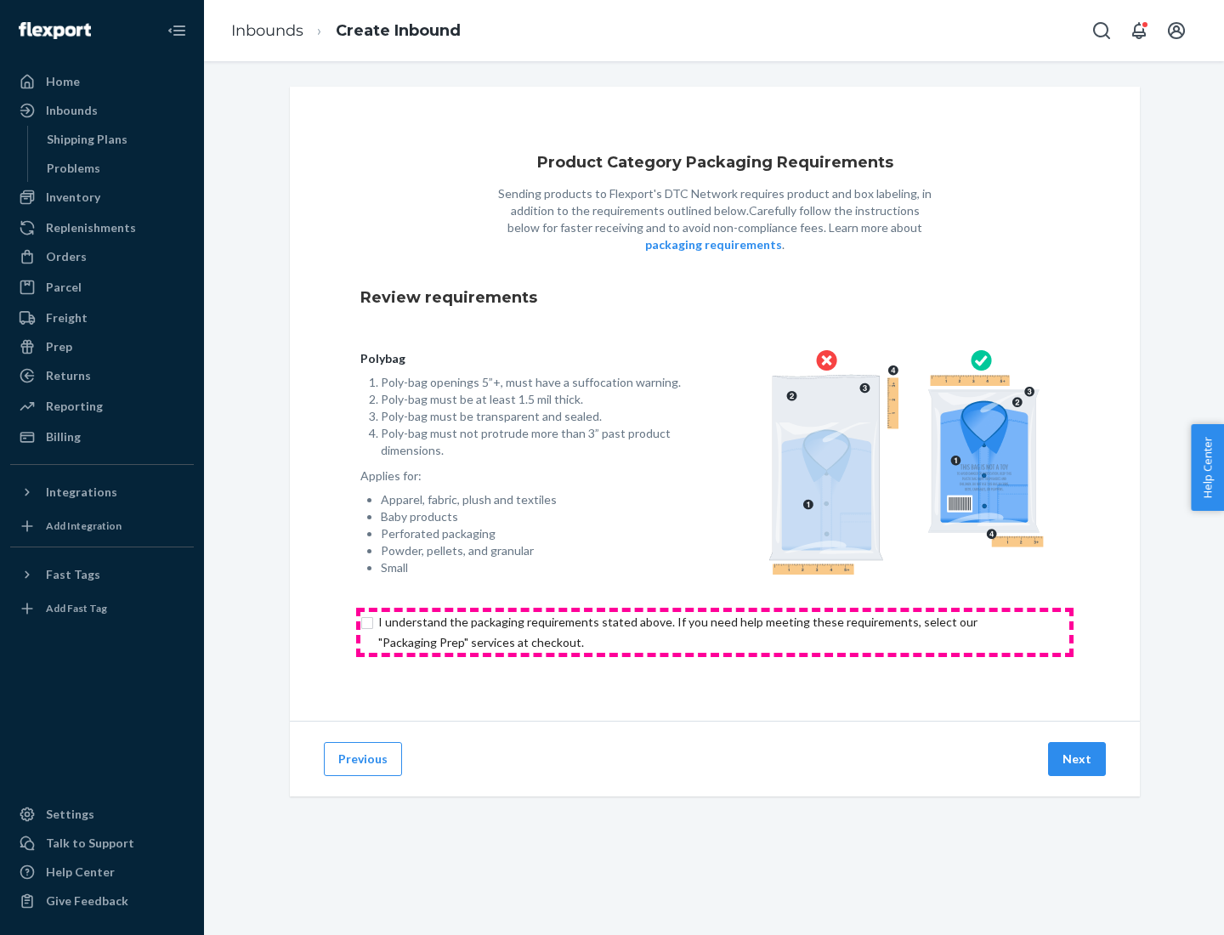
click at [715, 632] on input "checkbox" at bounding box center [714, 632] width 709 height 41
checkbox input "true"
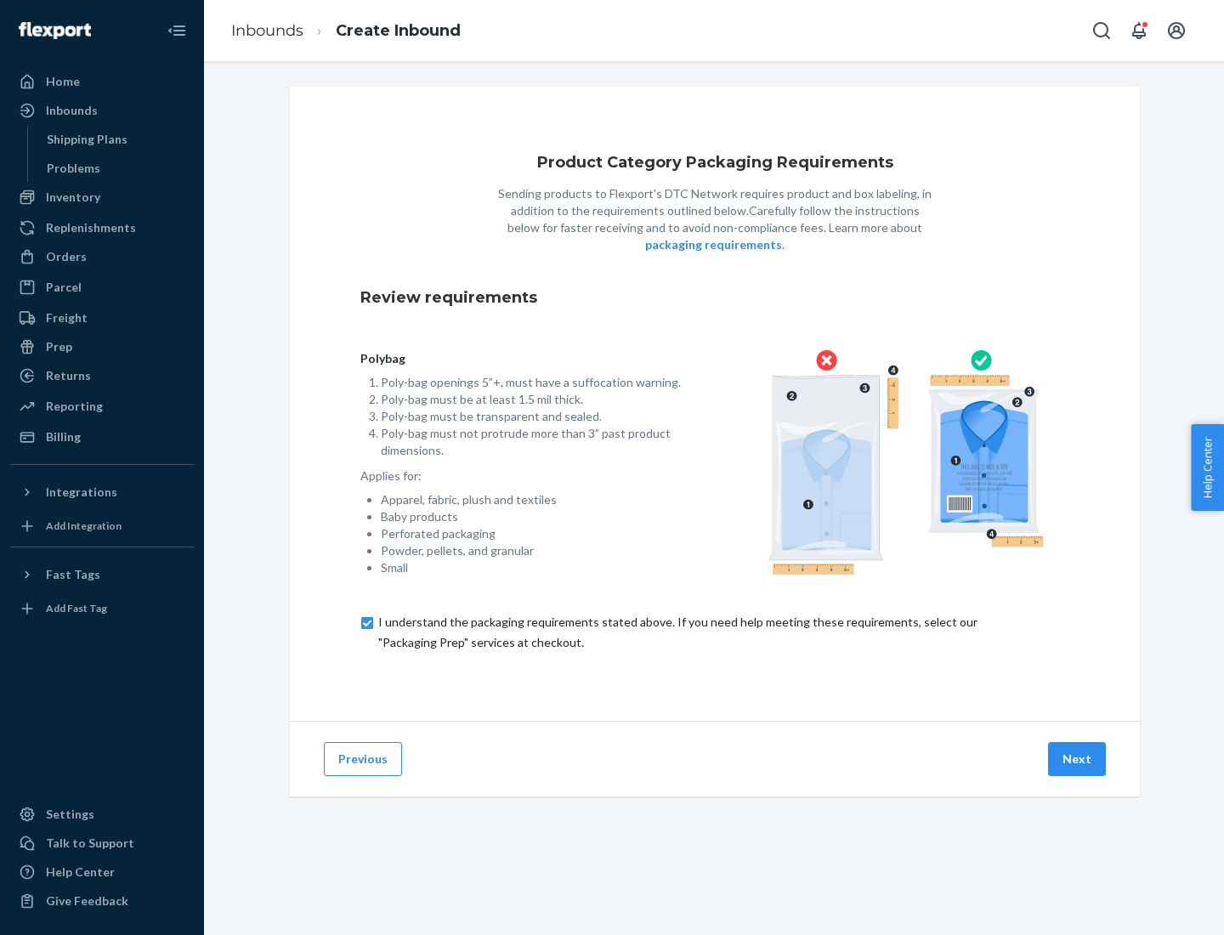
click at [1078, 758] on button "Next" at bounding box center [1077, 759] width 58 height 34
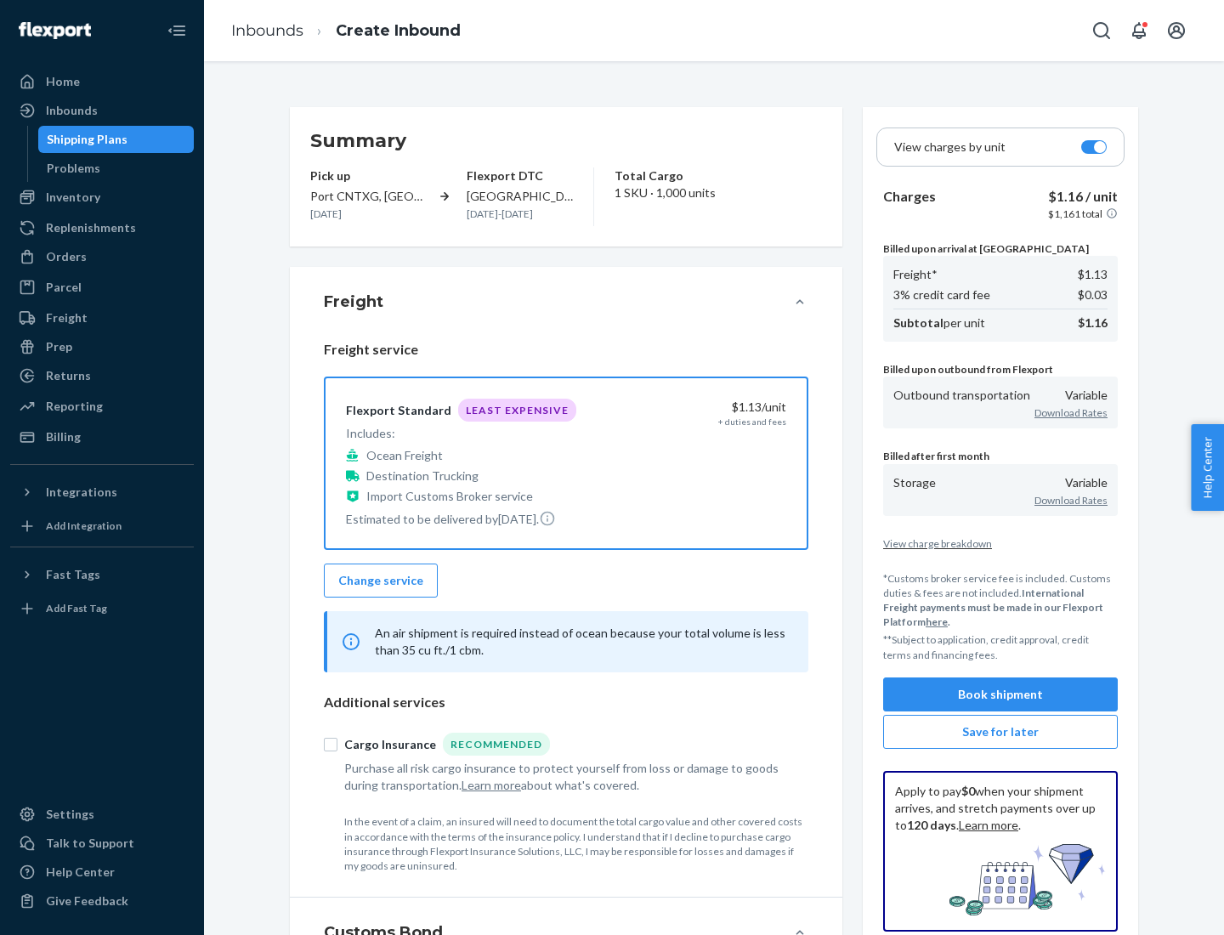
scroll to position [196, 0]
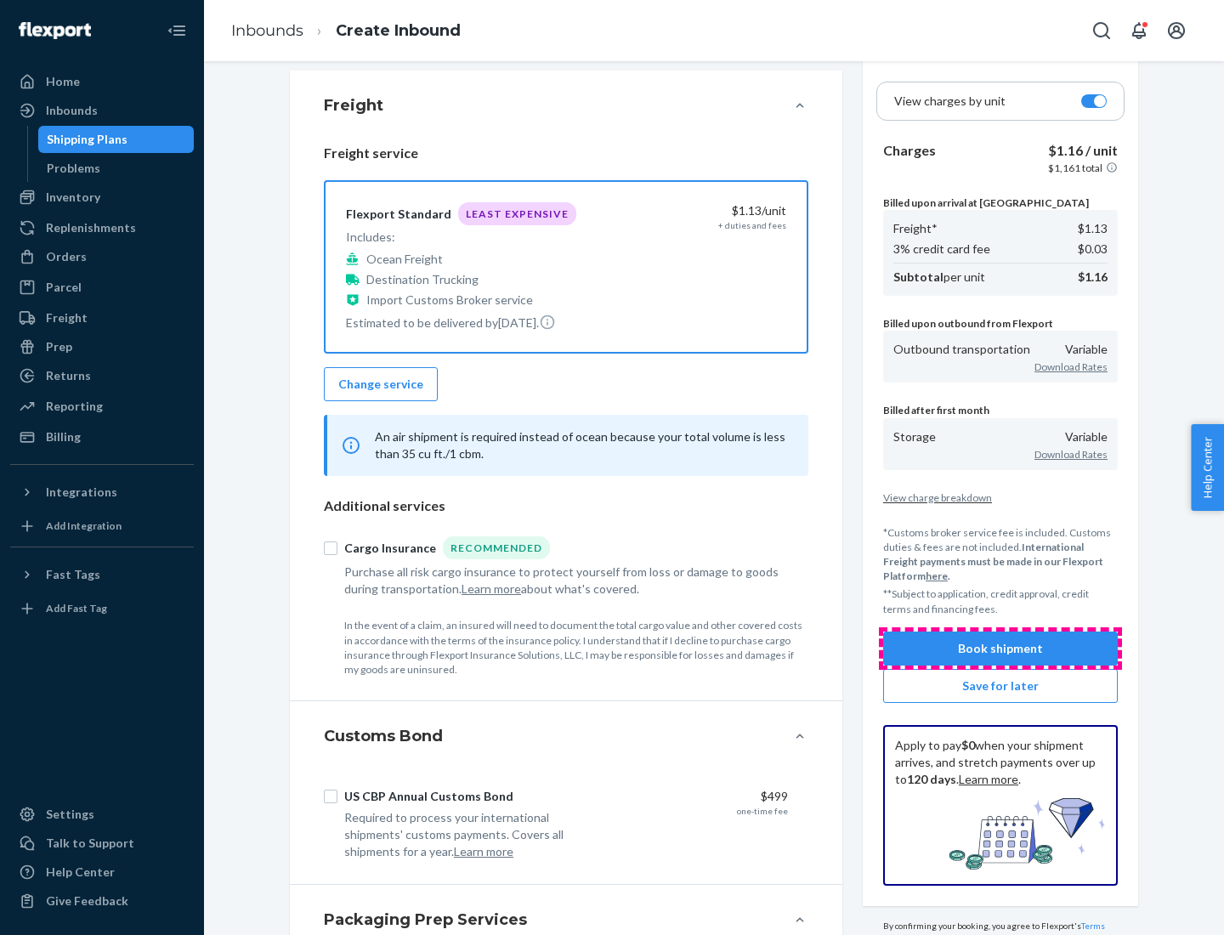
click at [1001, 648] on button "Book shipment" at bounding box center [1000, 649] width 235 height 34
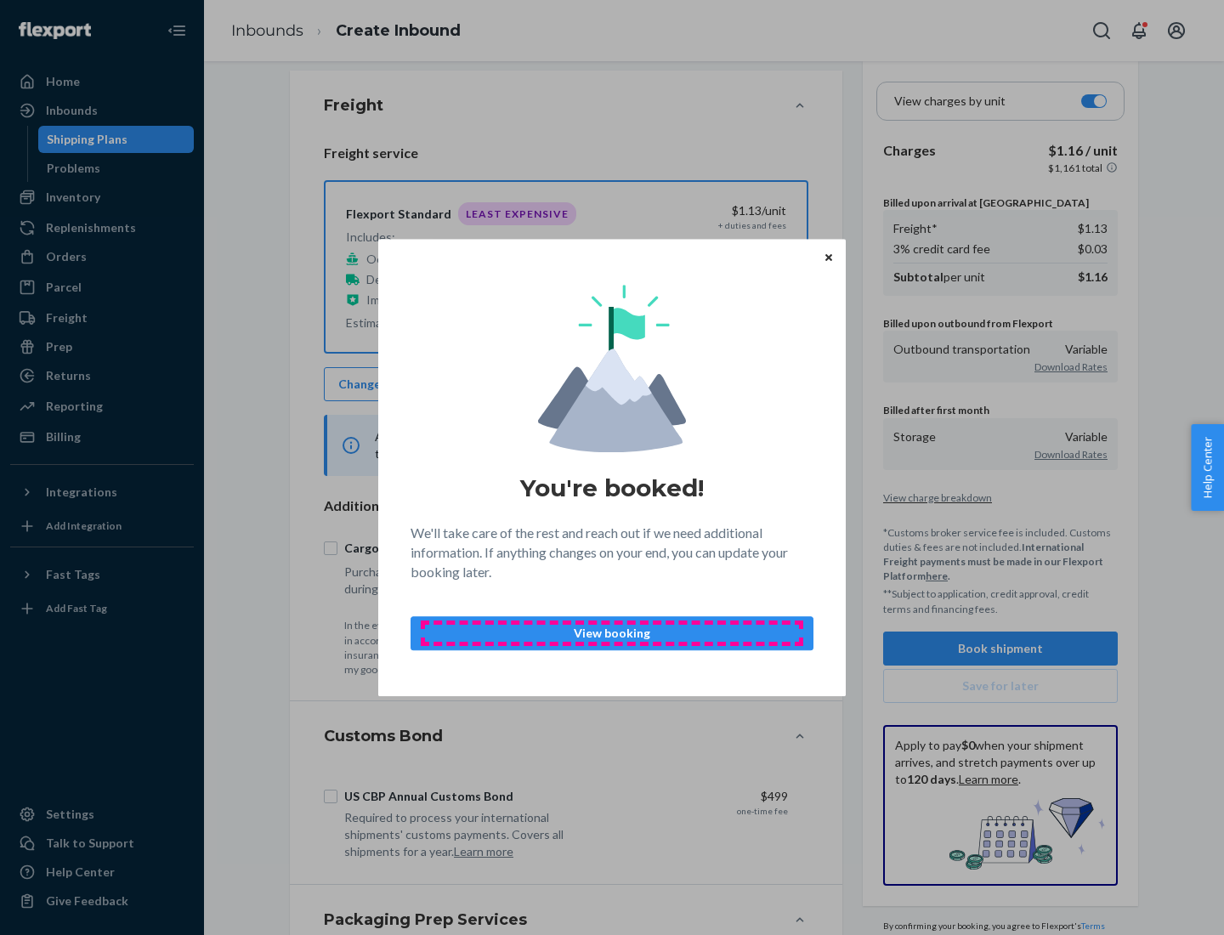
click at [612, 632] on p "View booking" at bounding box center [612, 633] width 374 height 17
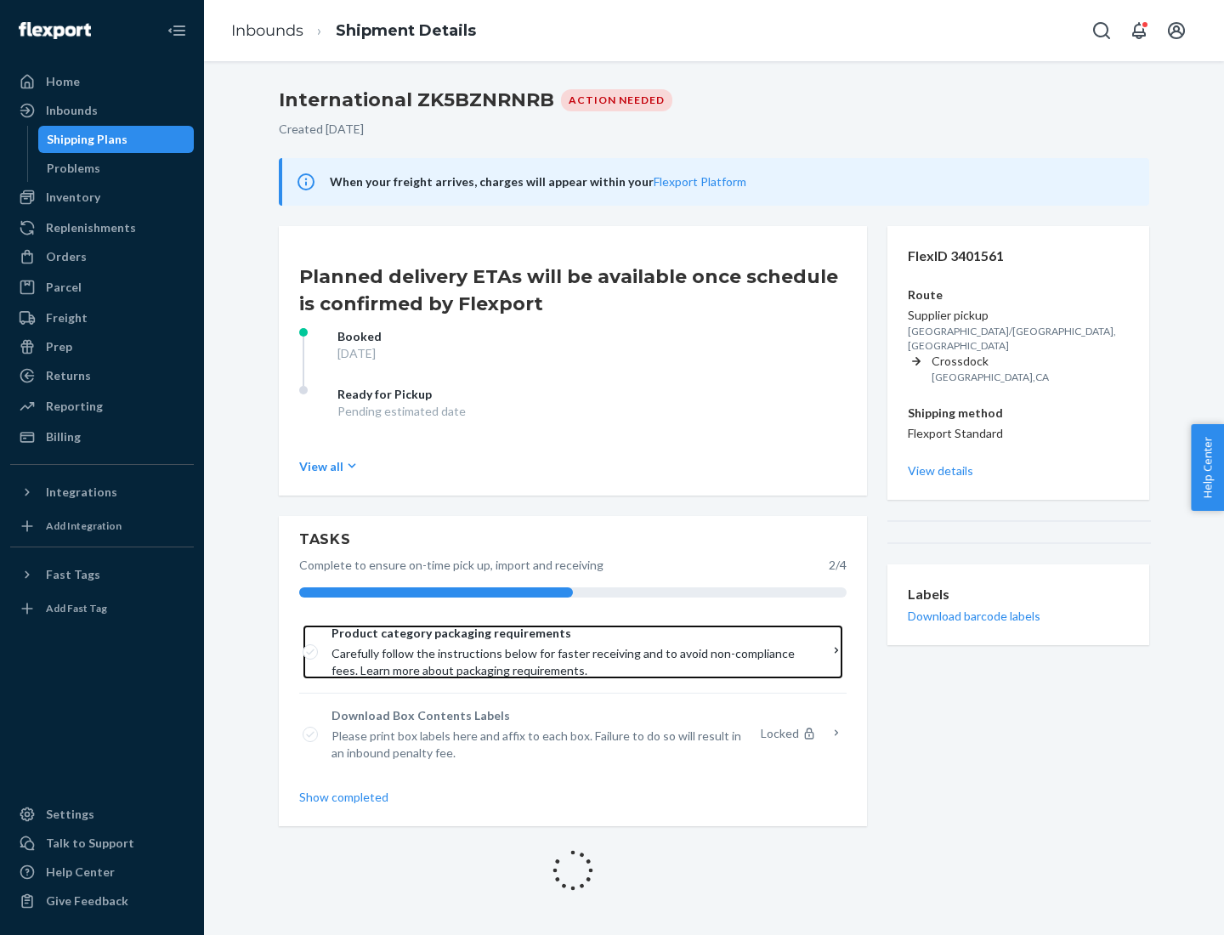
click at [567, 633] on span "Product category packaging requirements" at bounding box center [567, 633] width 471 height 17
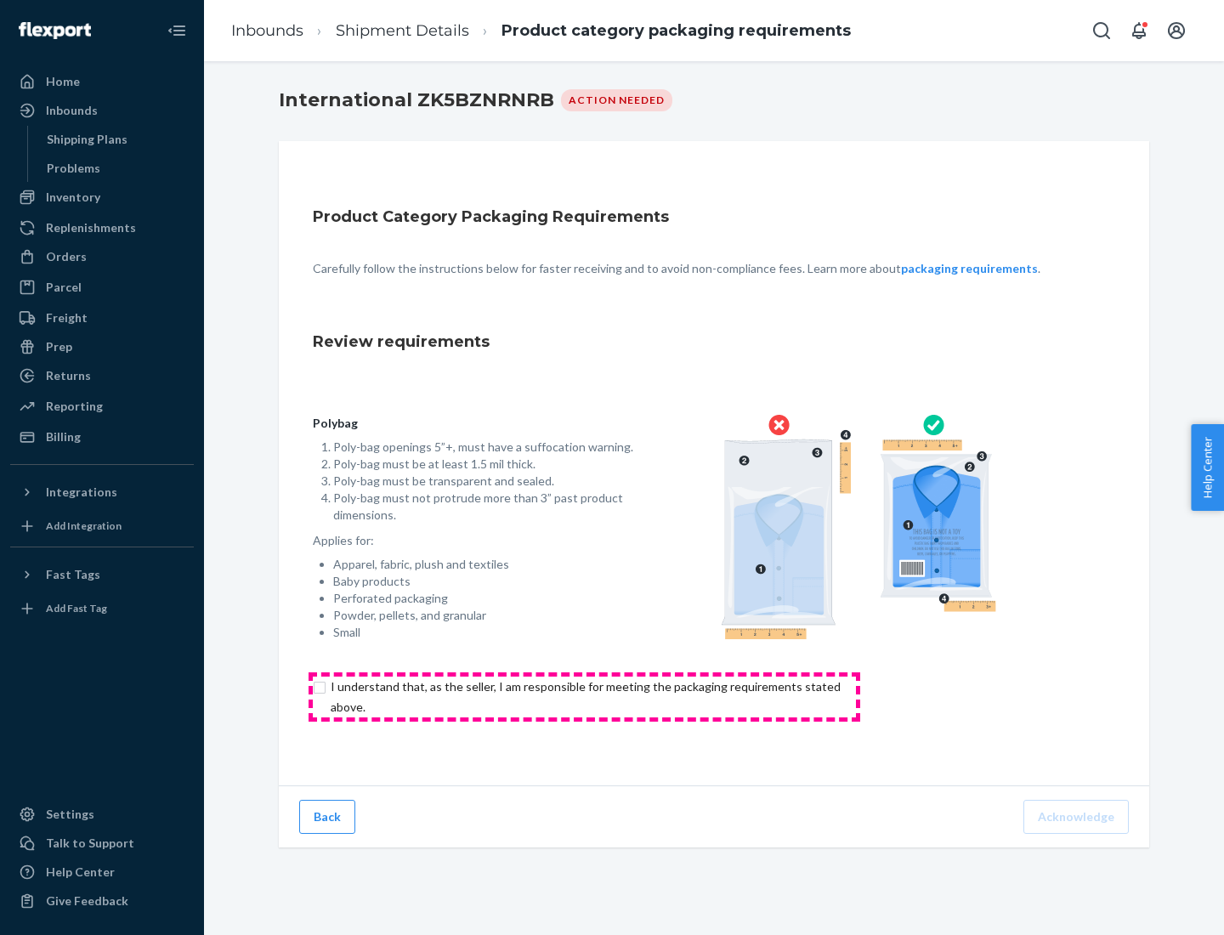
click at [584, 696] on input "checkbox" at bounding box center [595, 697] width 565 height 41
checkbox input "true"
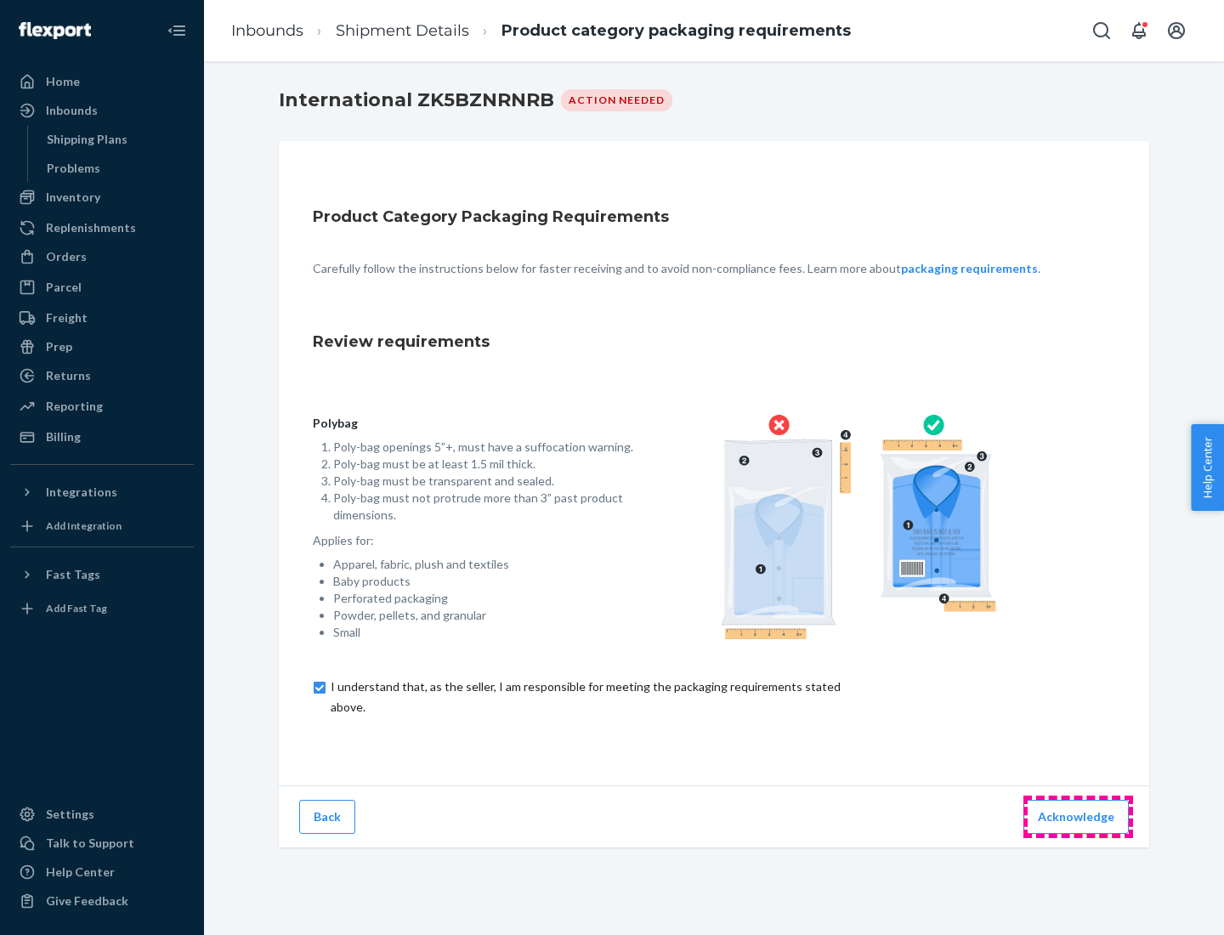
click at [1078, 816] on button "Acknowledge" at bounding box center [1075, 817] width 105 height 34
